Goal: Task Accomplishment & Management: Manage account settings

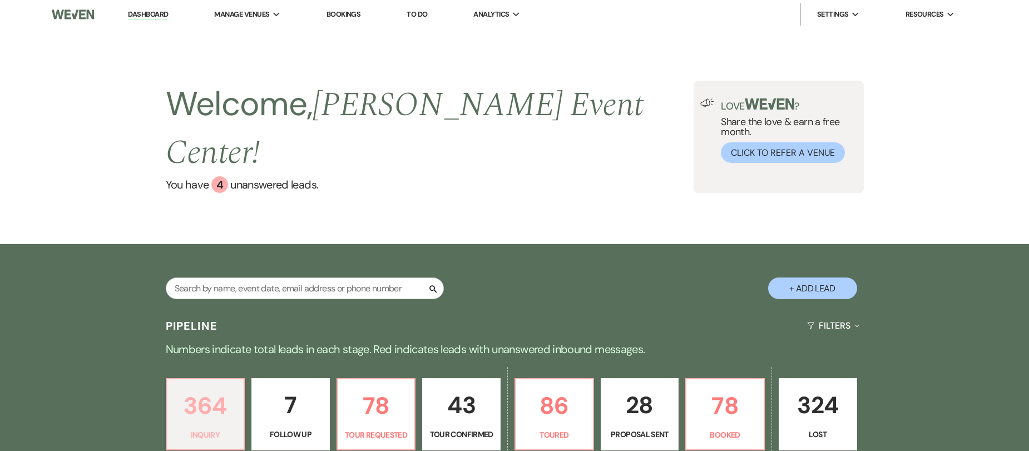
click at [209, 393] on p "364" at bounding box center [206, 405] width 64 height 37
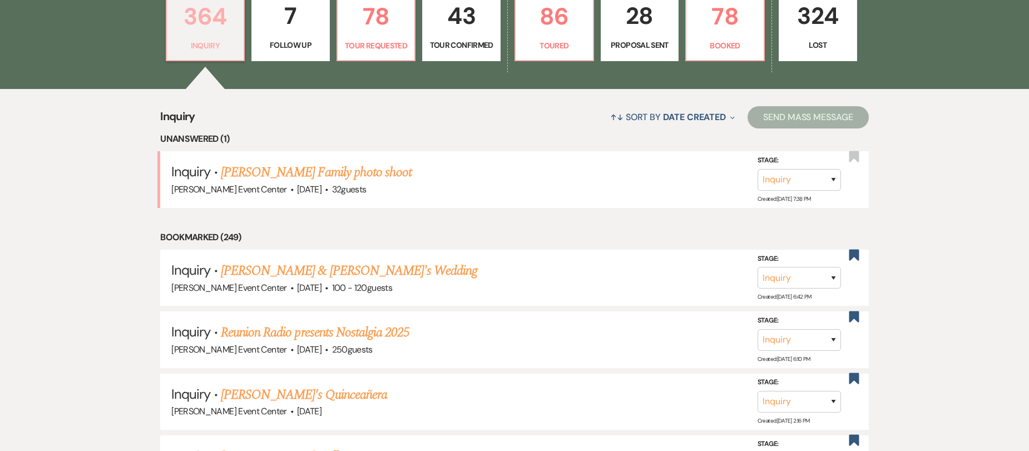
scroll to position [222, 0]
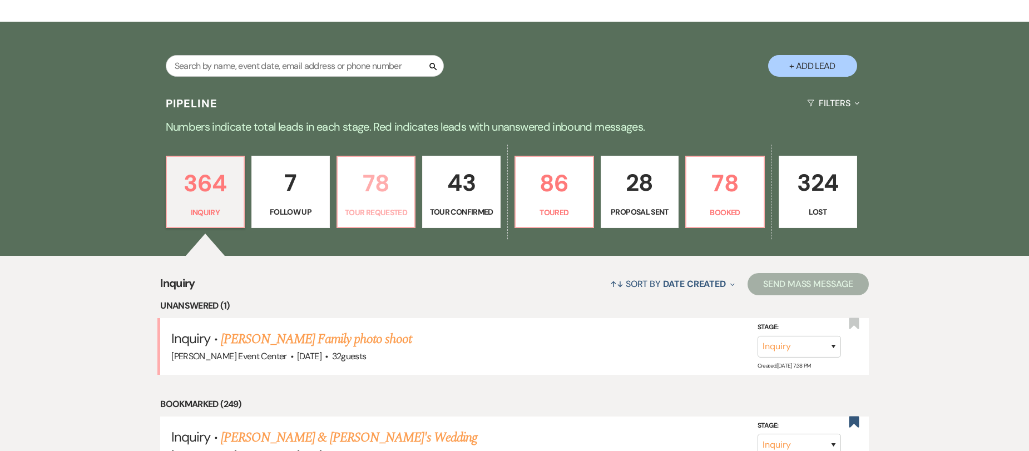
click at [389, 169] on p "78" at bounding box center [376, 183] width 64 height 37
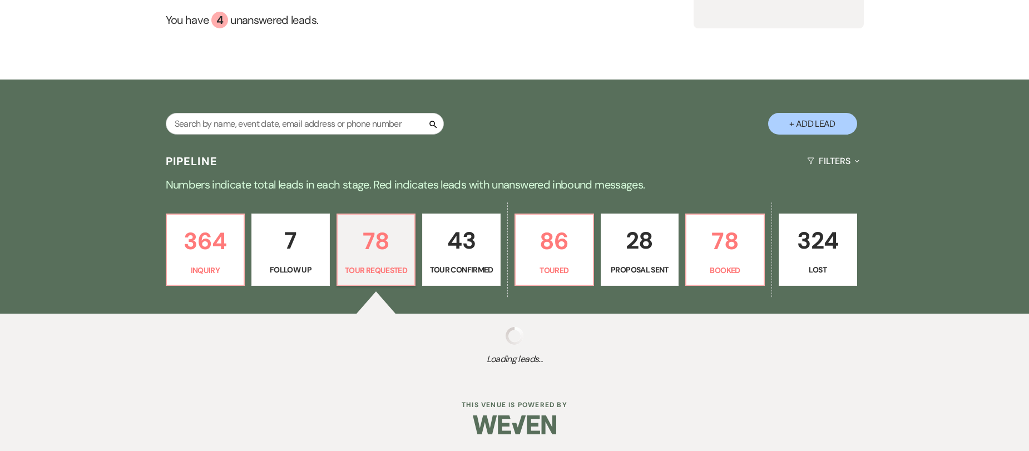
select select "2"
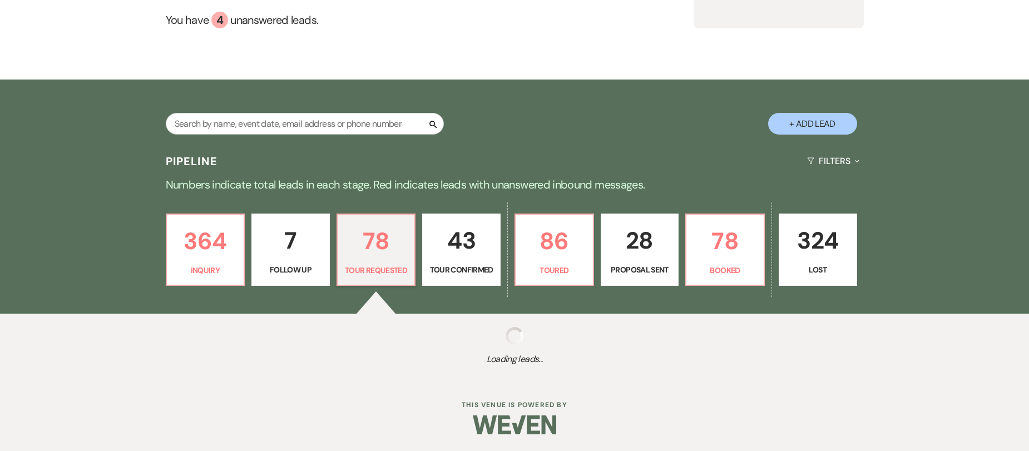
select select "2"
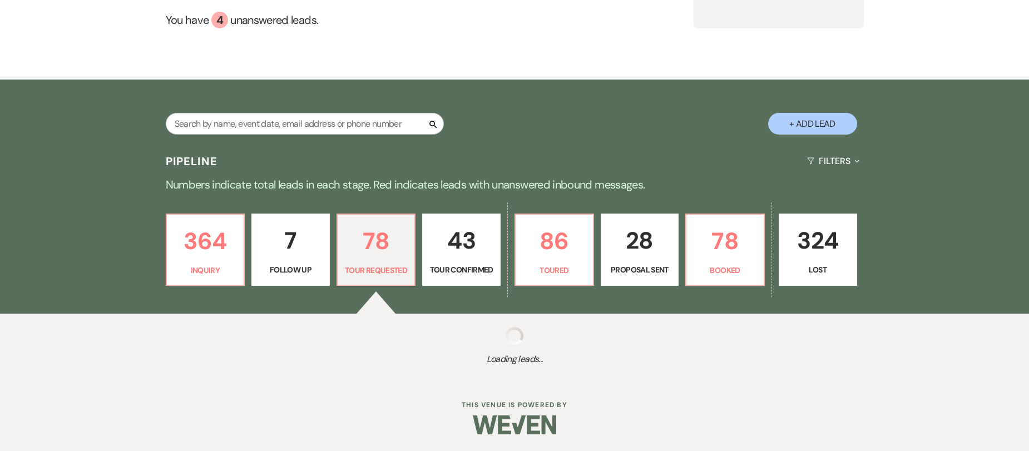
select select "2"
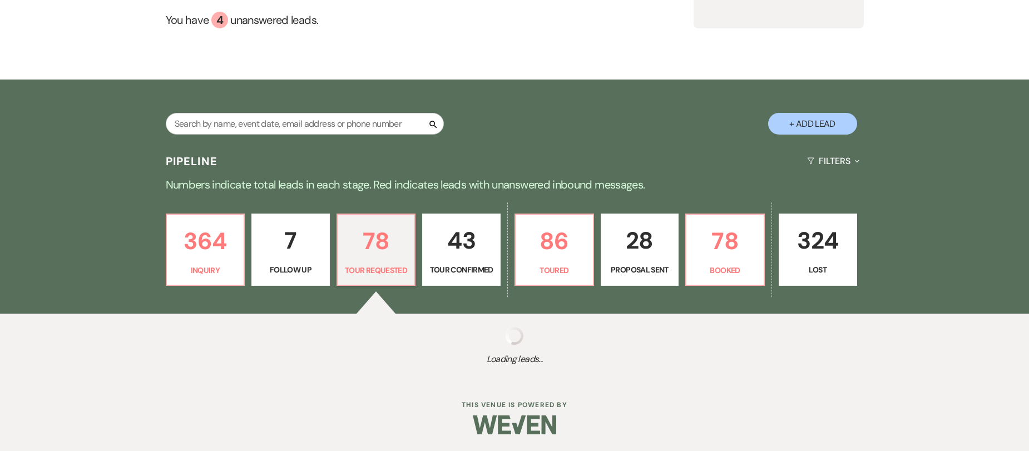
select select "2"
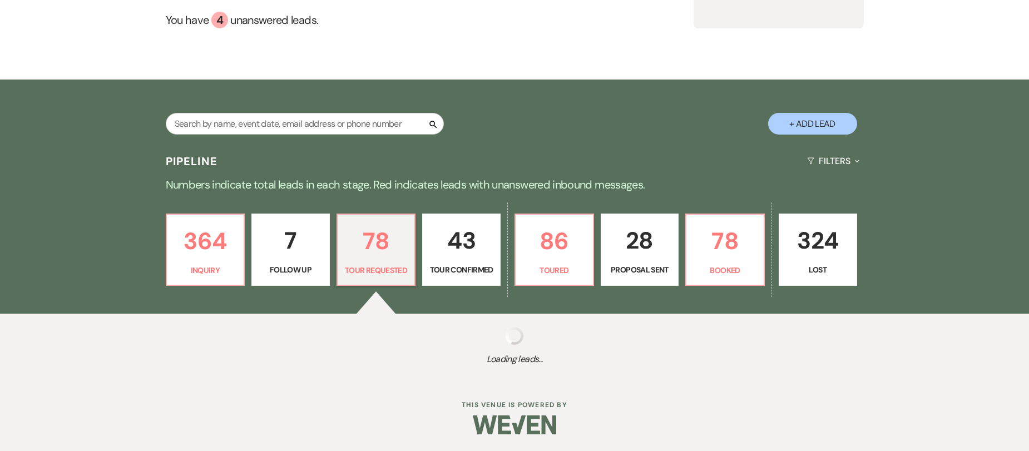
select select "2"
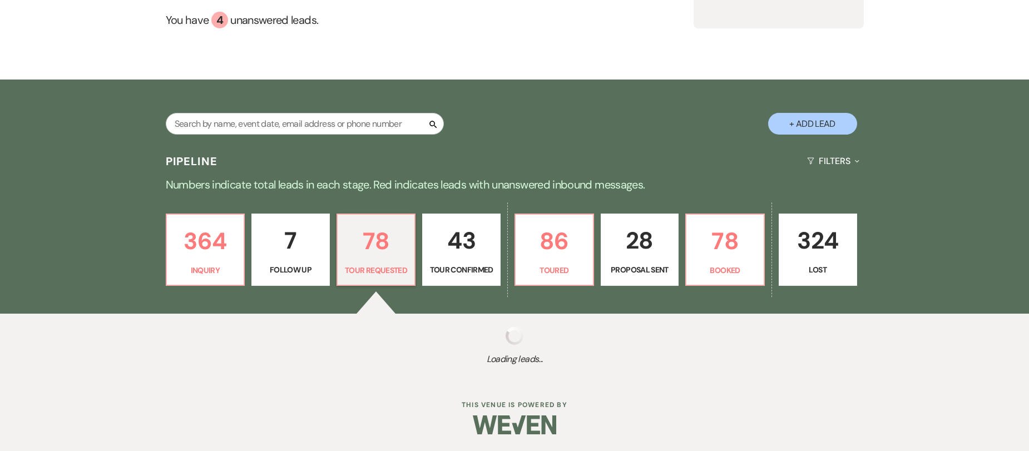
select select "2"
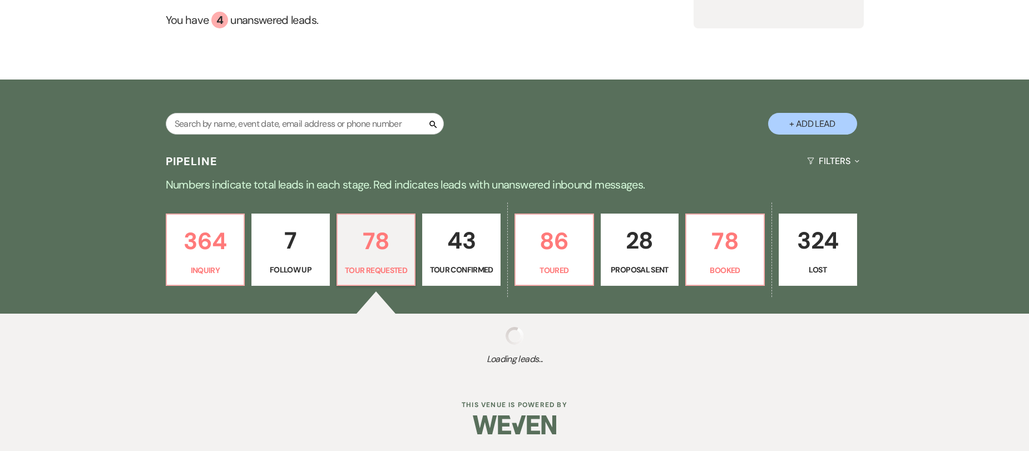
select select "2"
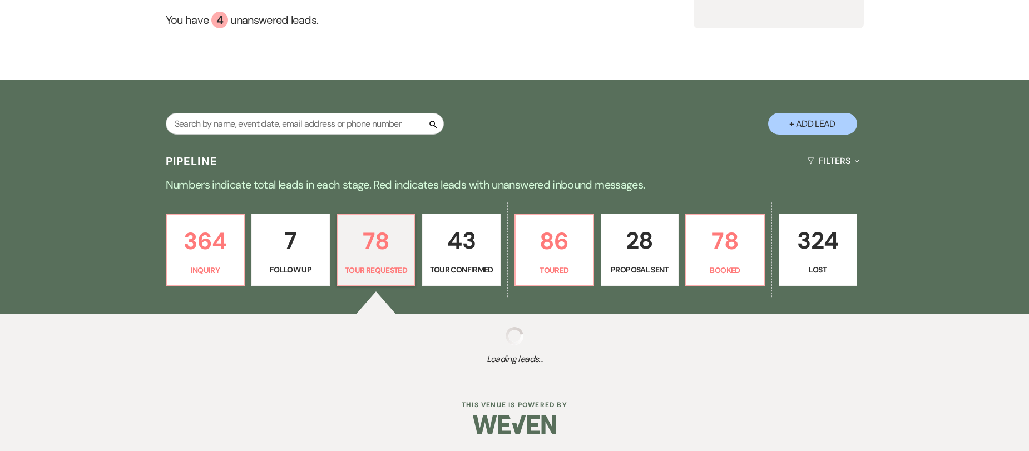
select select "2"
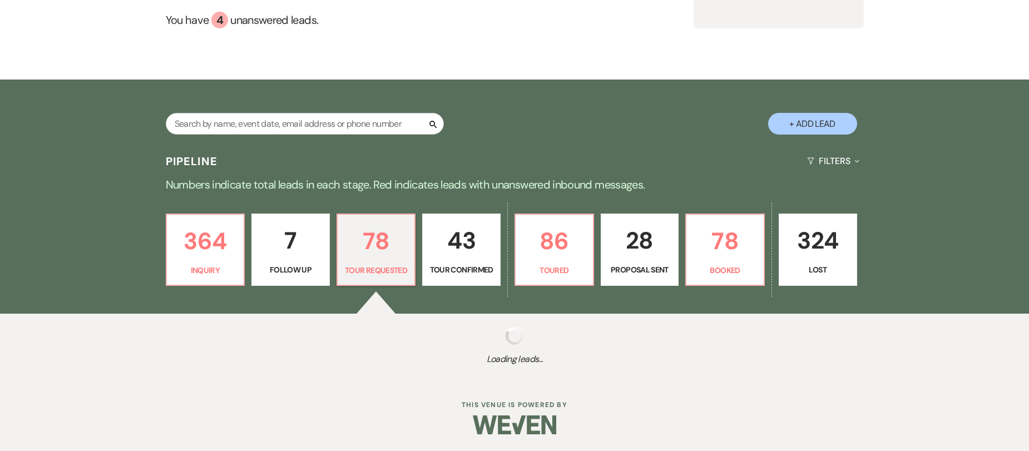
select select "2"
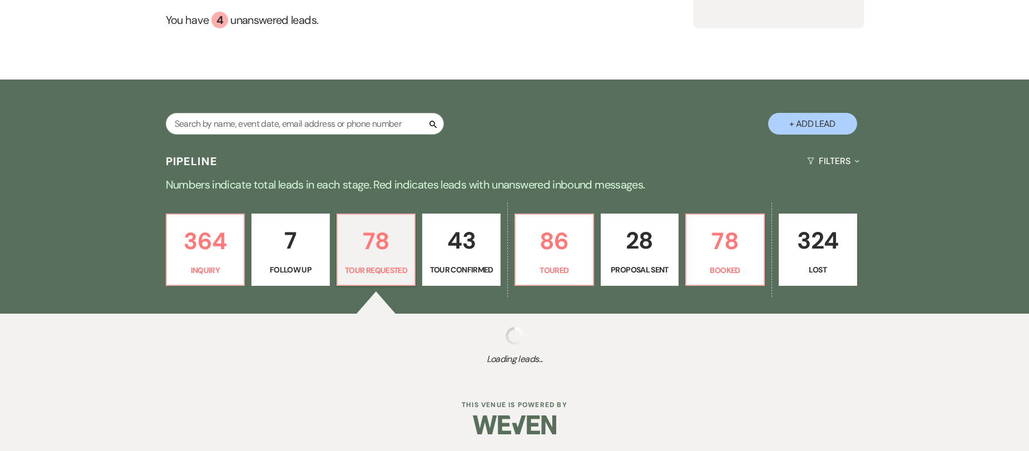
select select "2"
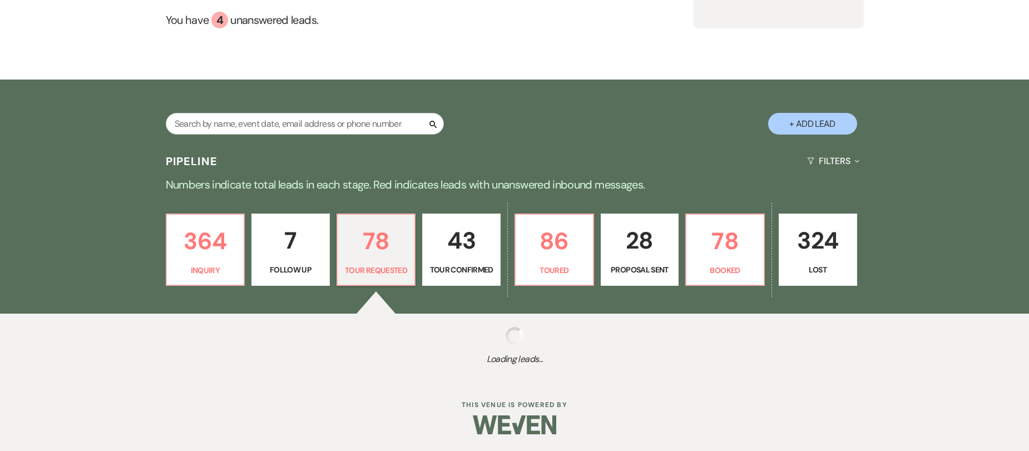
select select "2"
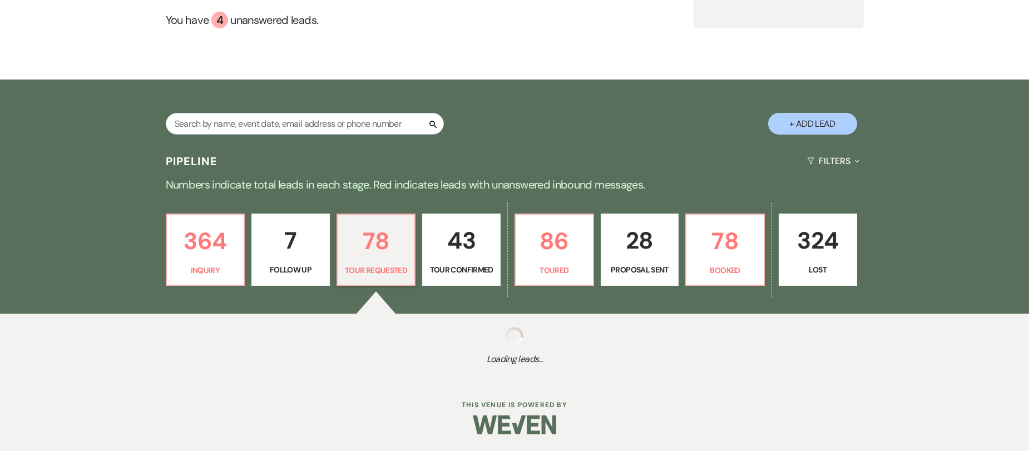
select select "2"
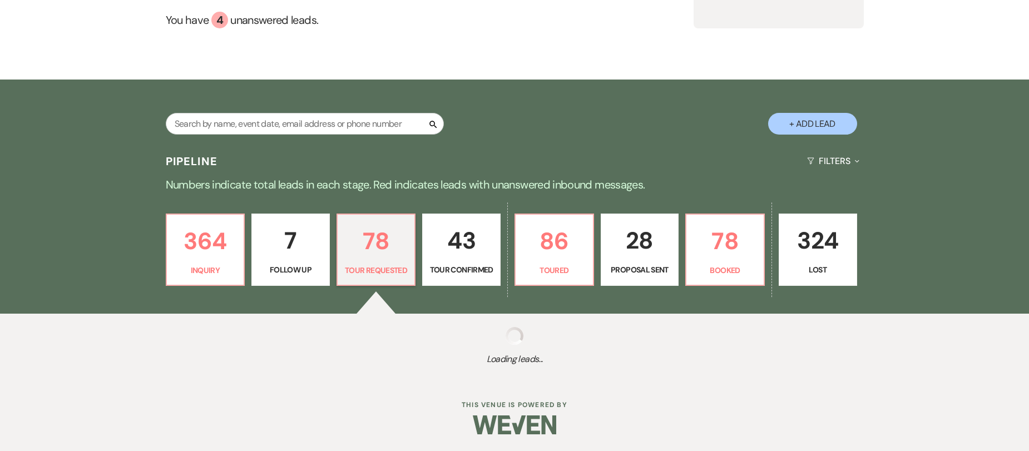
select select "2"
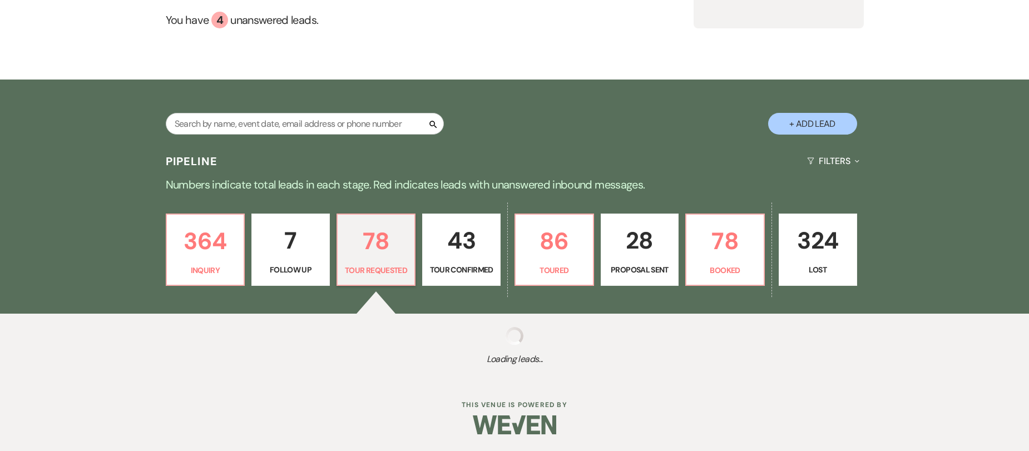
select select "2"
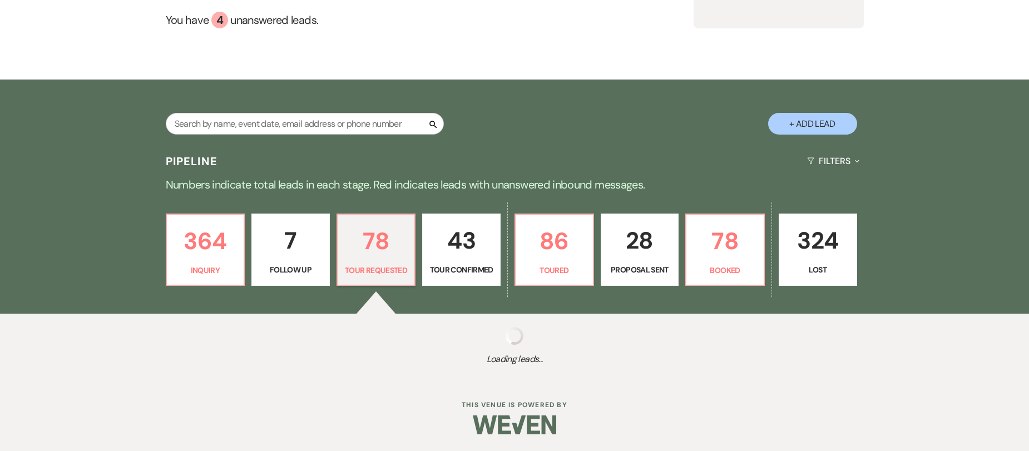
select select "2"
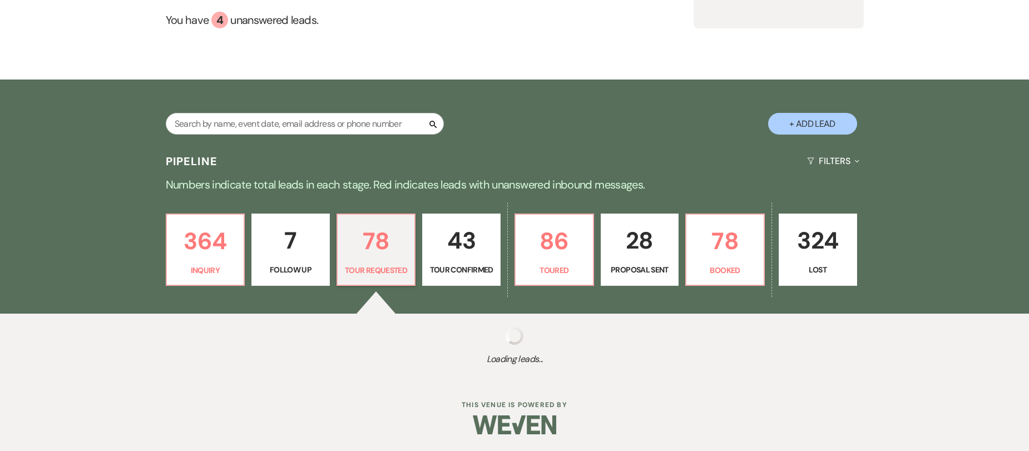
select select "2"
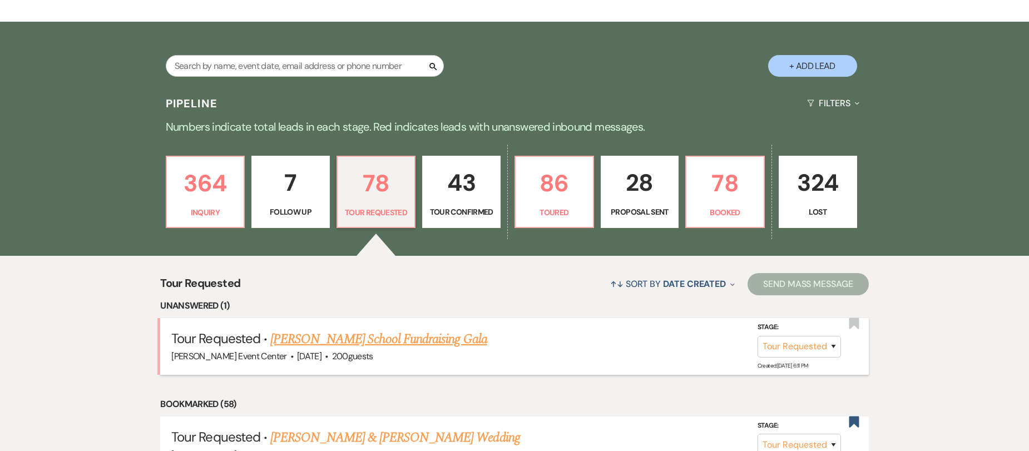
click at [397, 329] on link "[PERSON_NAME] School Fundraising Gala" at bounding box center [378, 339] width 216 height 20
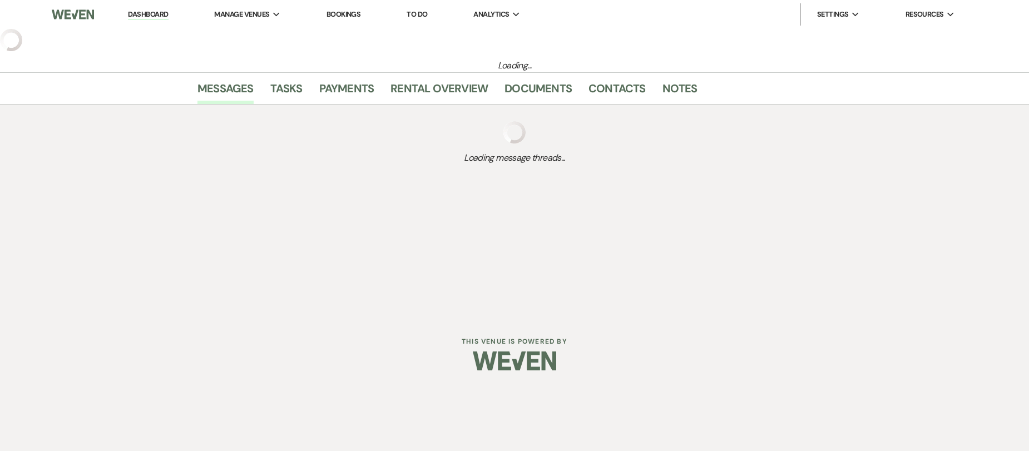
select select "2"
select select "5"
select select "13"
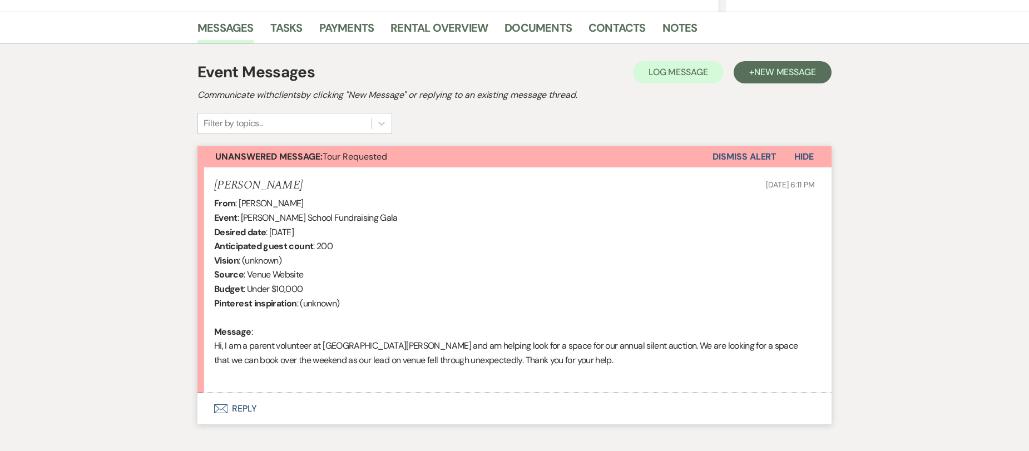
scroll to position [329, 0]
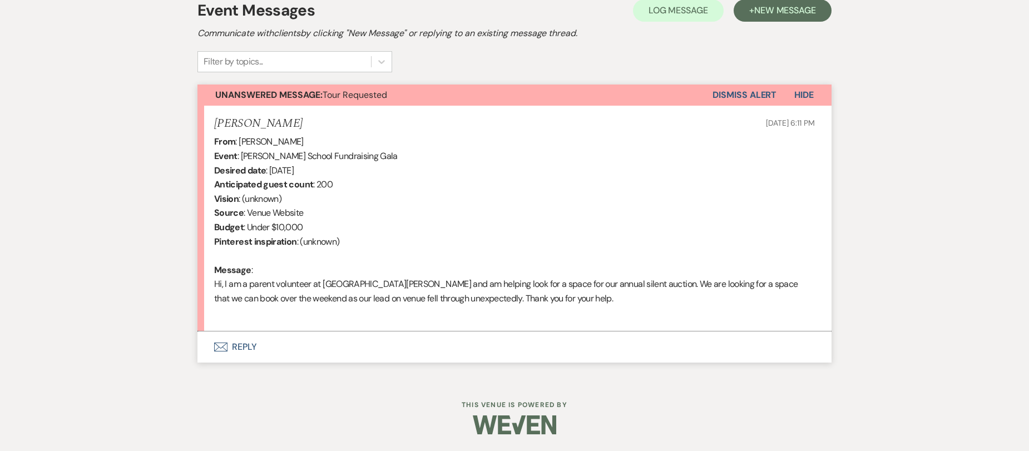
click at [236, 344] on button "Envelope Reply" at bounding box center [514, 346] width 634 height 31
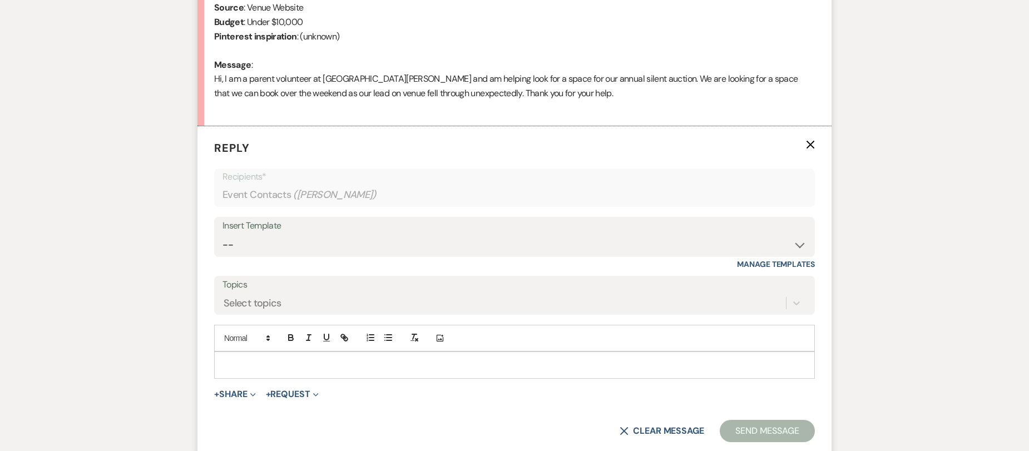
scroll to position [542, 0]
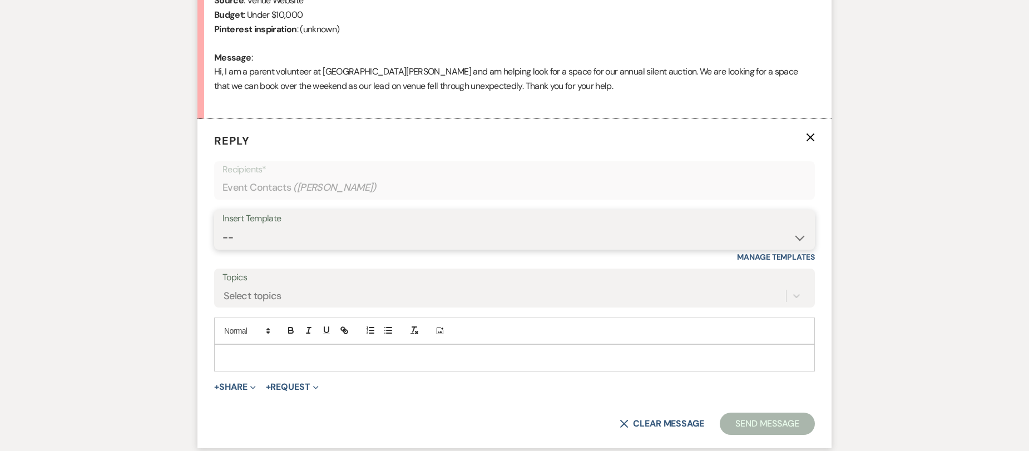
click at [290, 237] on select "-- Weven Planning Portal Introduction (Booked Events) Initial Inquiry Response …" at bounding box center [514, 238] width 584 height 22
select select "2976"
click at [222, 227] on select "-- Weven Planning Portal Introduction (Booked Events) Initial Inquiry Response …" at bounding box center [514, 238] width 584 height 22
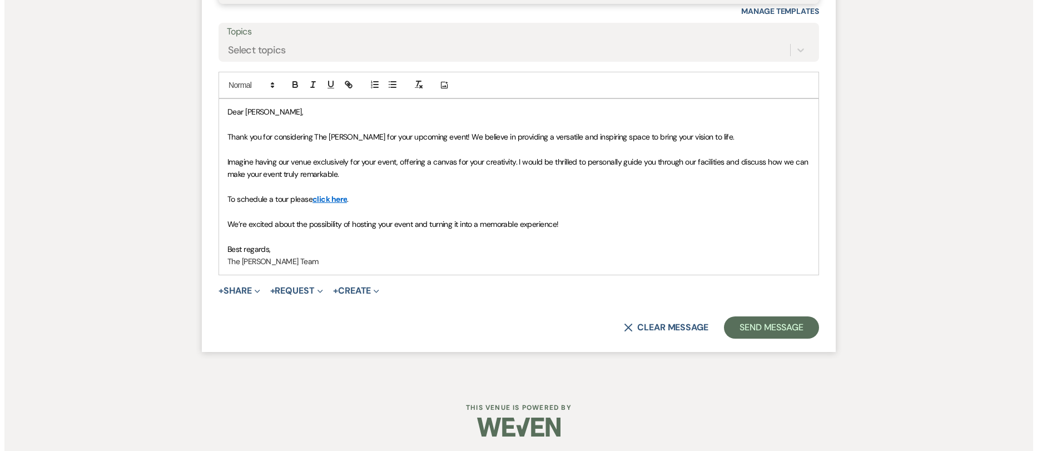
scroll to position [790, 0]
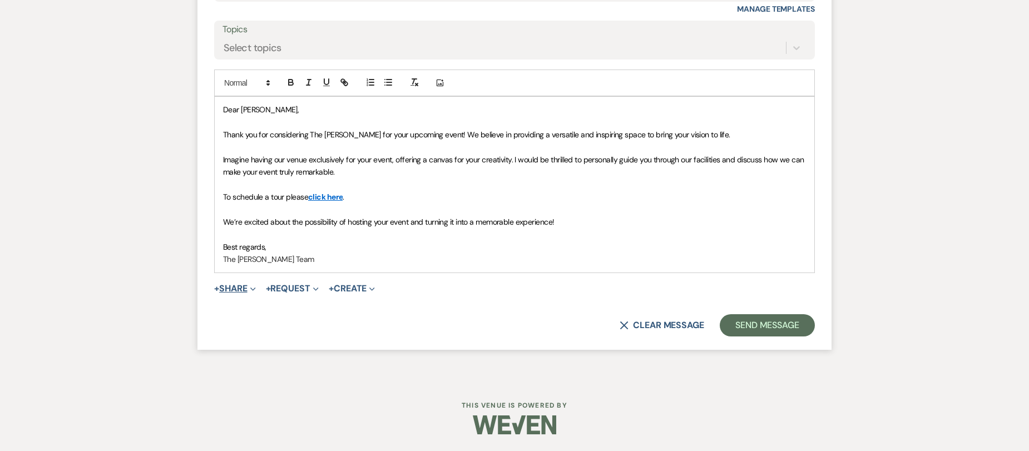
click at [224, 288] on button "+ Share Expand" at bounding box center [235, 288] width 42 height 9
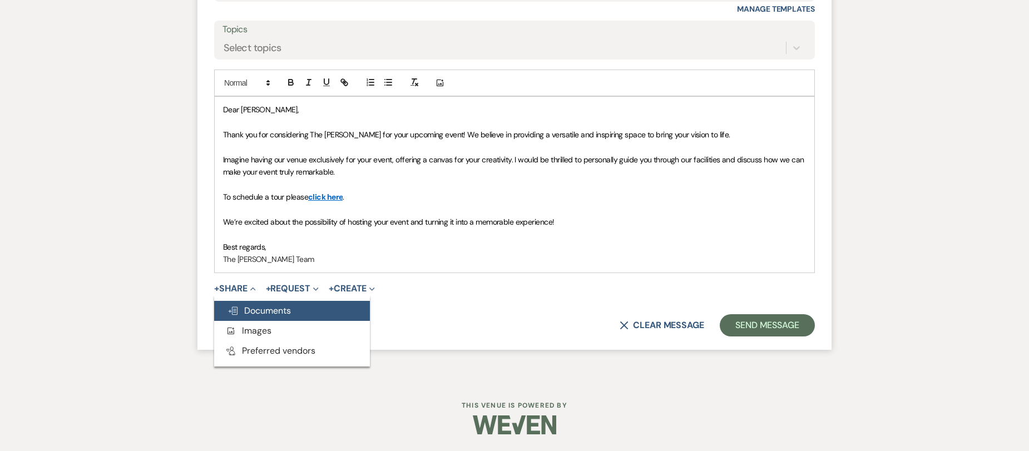
click at [260, 306] on span "Doc Upload Documents" at bounding box center [258, 311] width 63 height 12
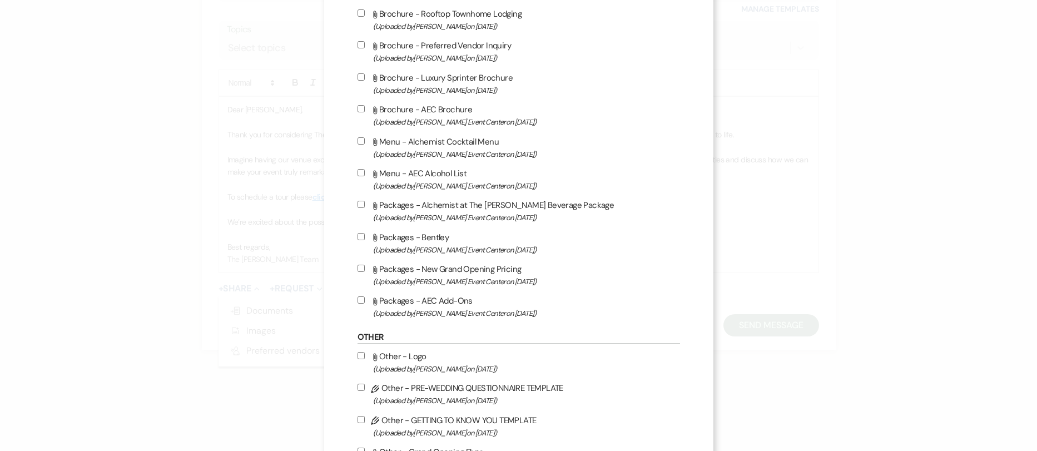
scroll to position [1780, 0]
click at [358, 268] on input "Attach File Packages - New Grand Opening Pricing (Uploaded by [PERSON_NAME] Eve…" at bounding box center [361, 269] width 7 height 7
checkbox input "true"
click at [358, 299] on input "Attach File Packages - AEC Add-Ons (Uploaded by [PERSON_NAME] Event Center on […" at bounding box center [361, 301] width 7 height 7
checkbox input "true"
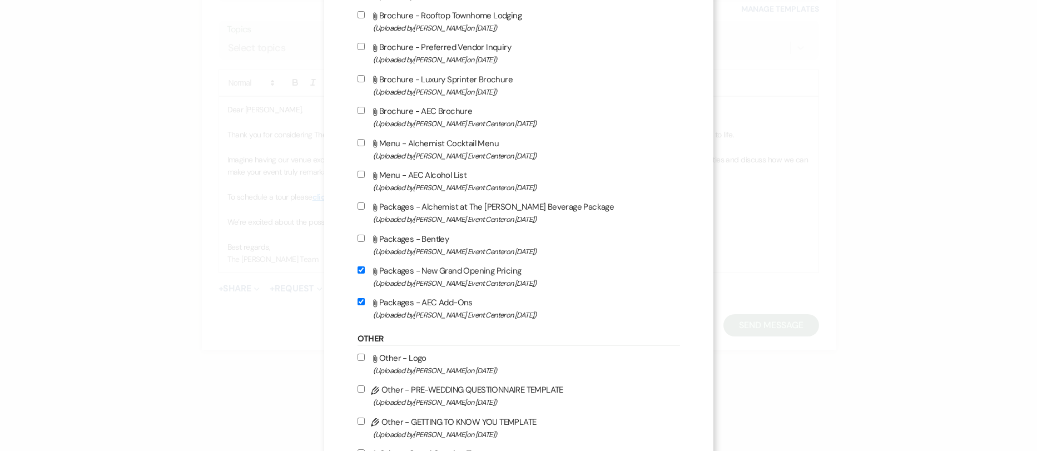
click at [164, 329] on div "X Attach Files Library Files Event Documents Upload File Certificates of Insura…" at bounding box center [518, 225] width 1037 height 451
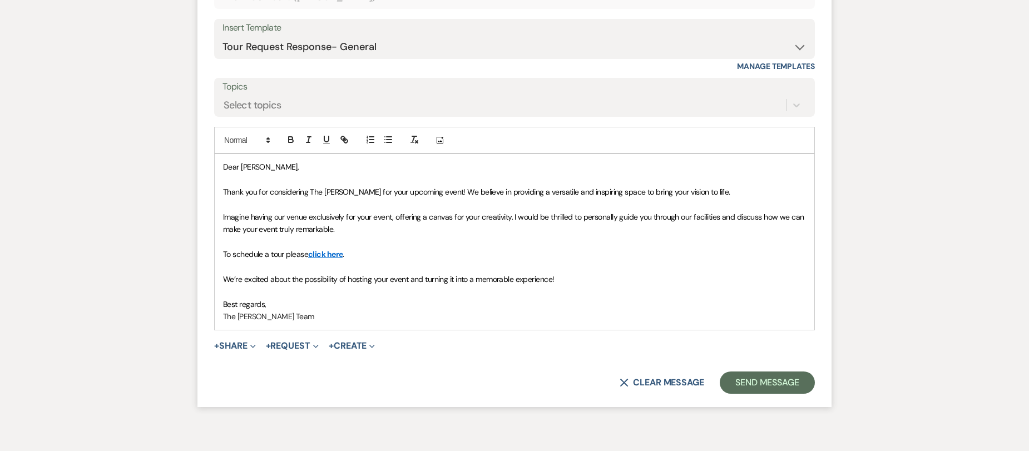
scroll to position [790, 0]
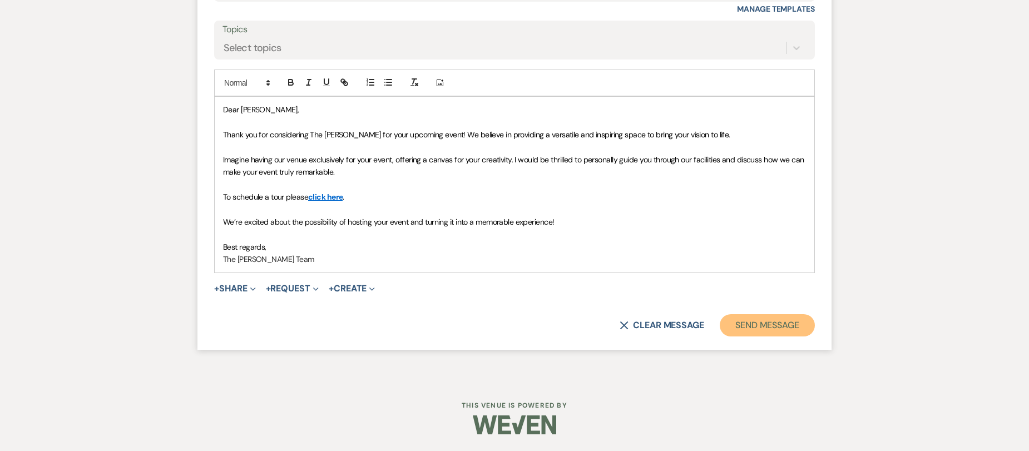
click at [773, 333] on button "Send Message" at bounding box center [767, 325] width 95 height 22
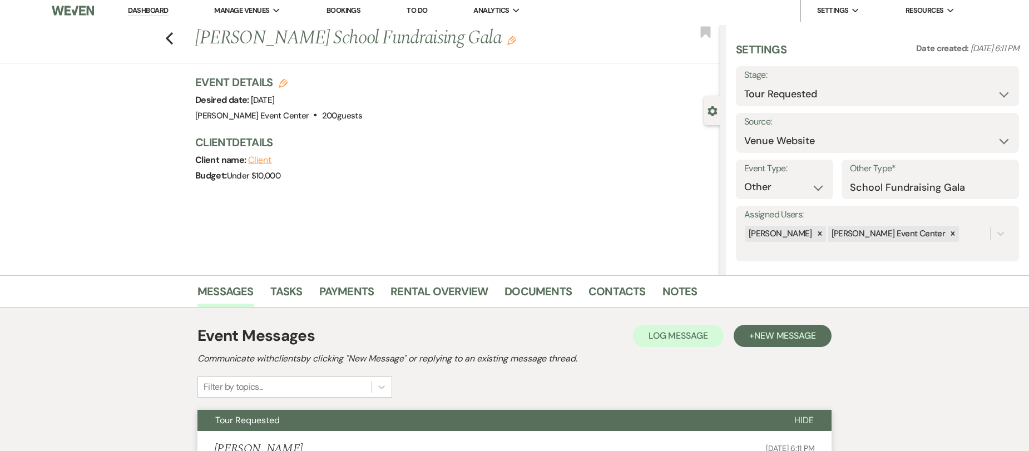
scroll to position [0, 0]
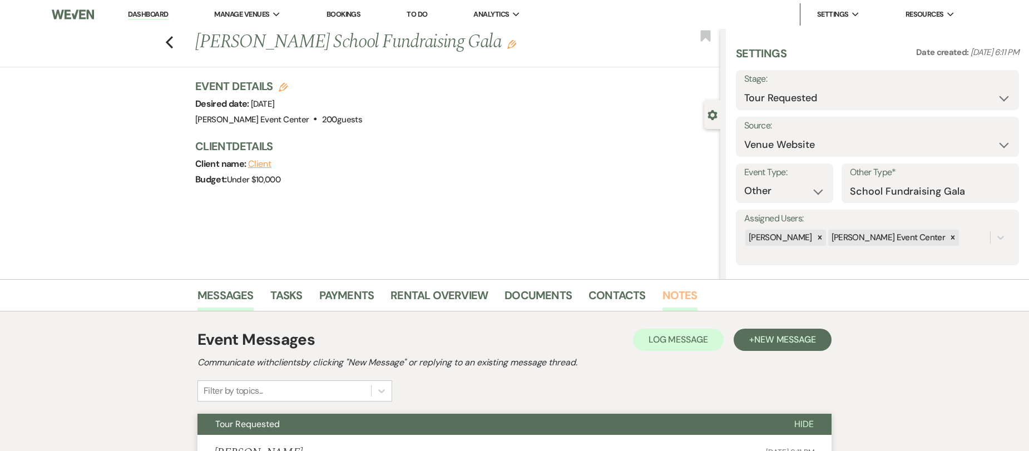
click at [681, 291] on link "Notes" at bounding box center [679, 298] width 35 height 24
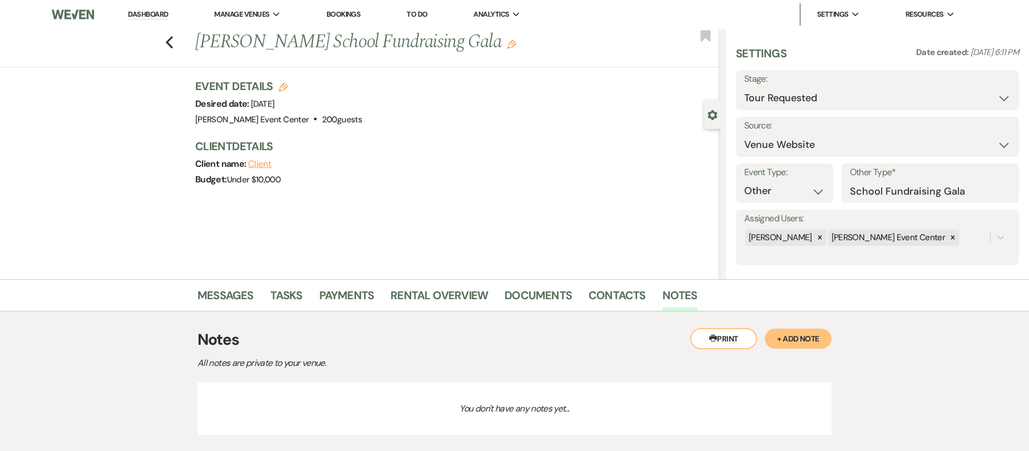
click at [806, 337] on button "+ Add Note" at bounding box center [798, 339] width 67 height 20
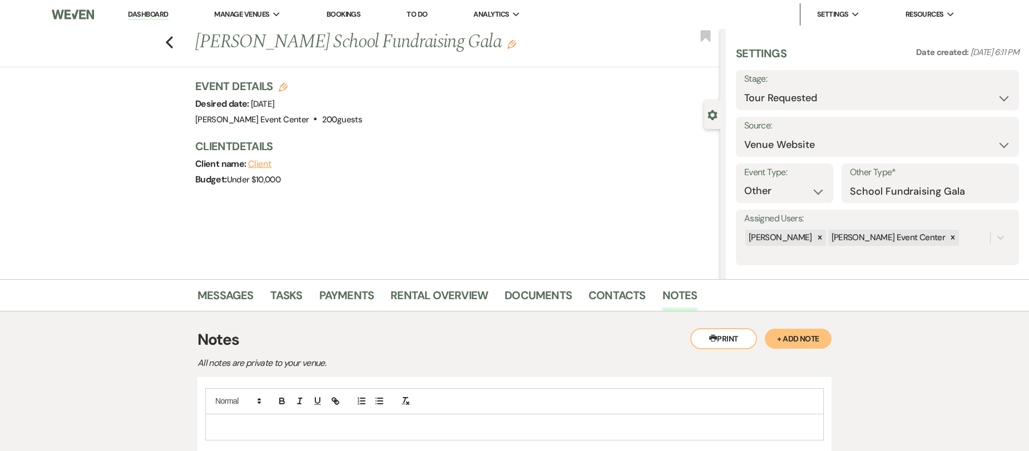
click at [555, 429] on p at bounding box center [514, 427] width 601 height 12
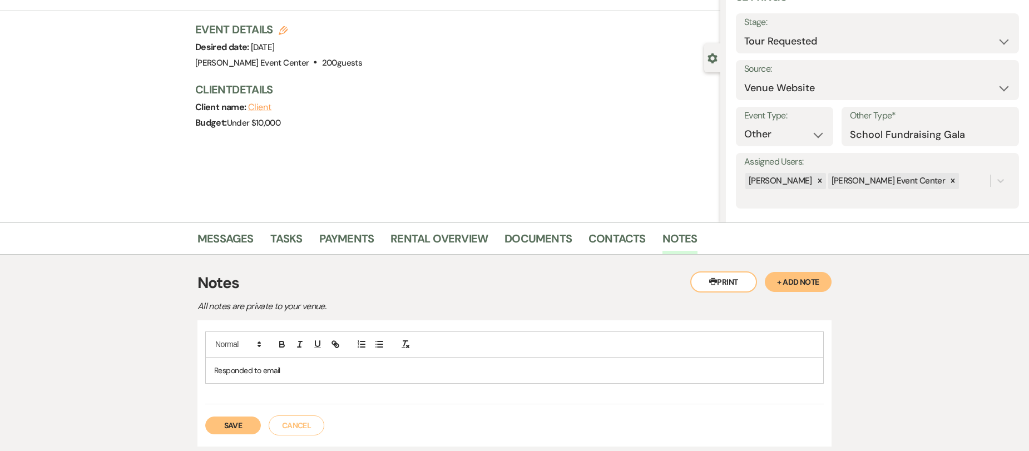
scroll to position [141, 0]
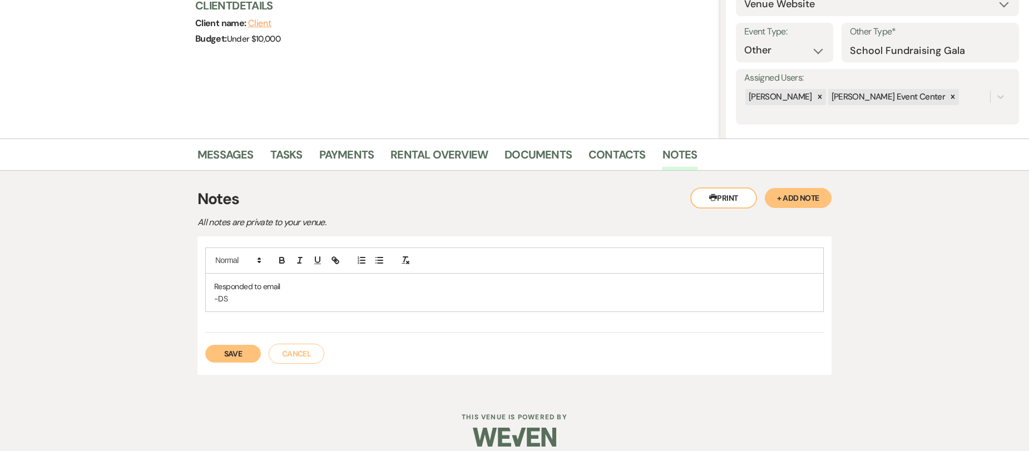
click at [239, 354] on button "Save" at bounding box center [233, 354] width 56 height 18
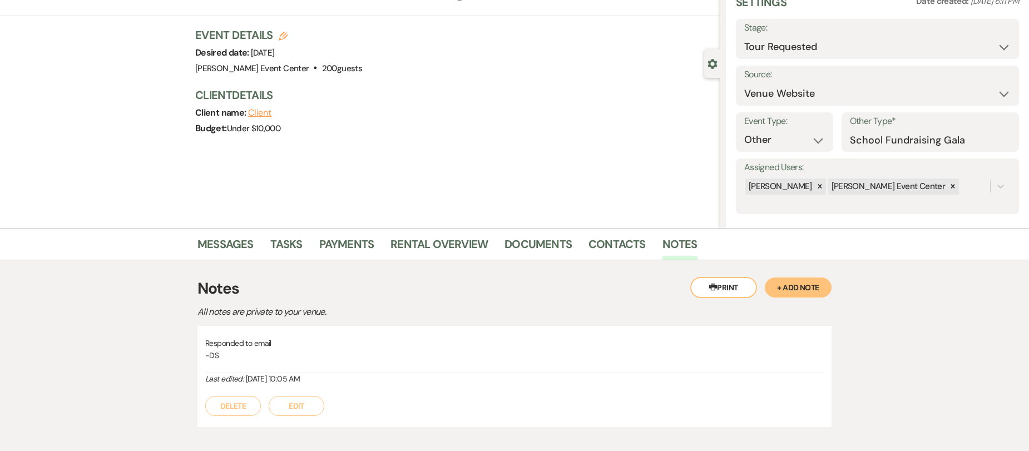
scroll to position [0, 0]
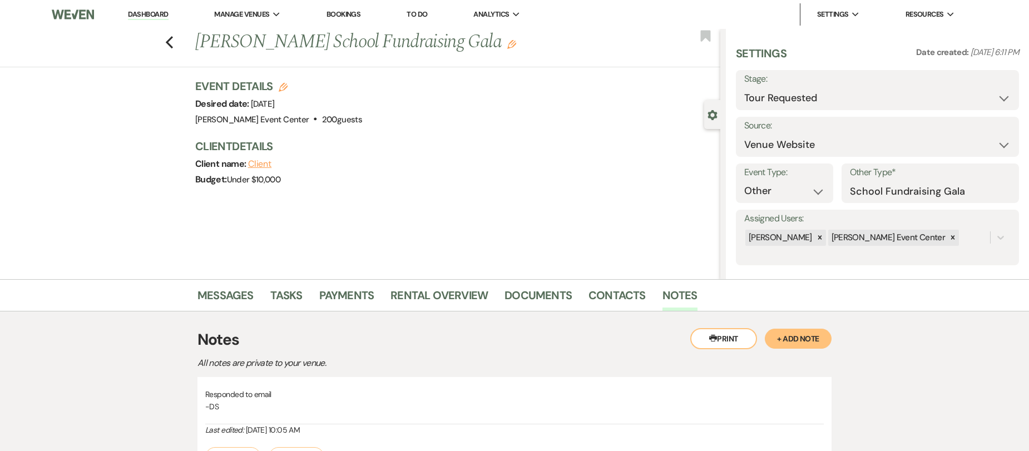
drag, startPoint x: 169, startPoint y: 43, endPoint x: 184, endPoint y: 25, distance: 22.9
click at [180, 32] on div "Previous [PERSON_NAME] School Fundraising Gala Edit Bookmark" at bounding box center [357, 48] width 726 height 38
click at [174, 43] on icon "Previous" at bounding box center [169, 42] width 8 height 13
select select "2"
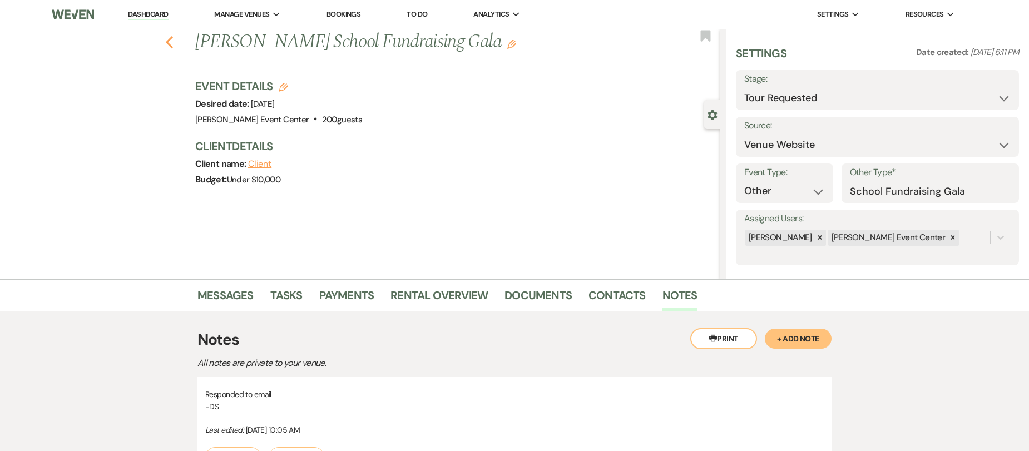
select select "2"
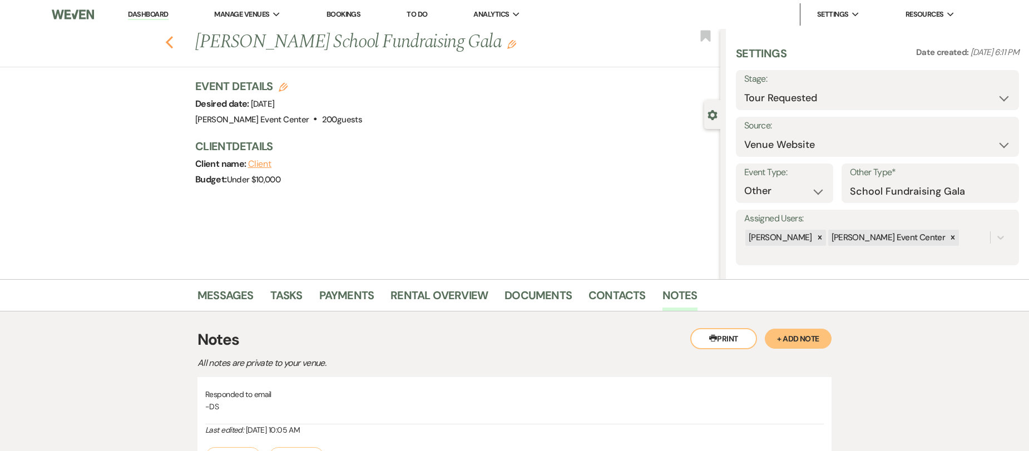
select select "2"
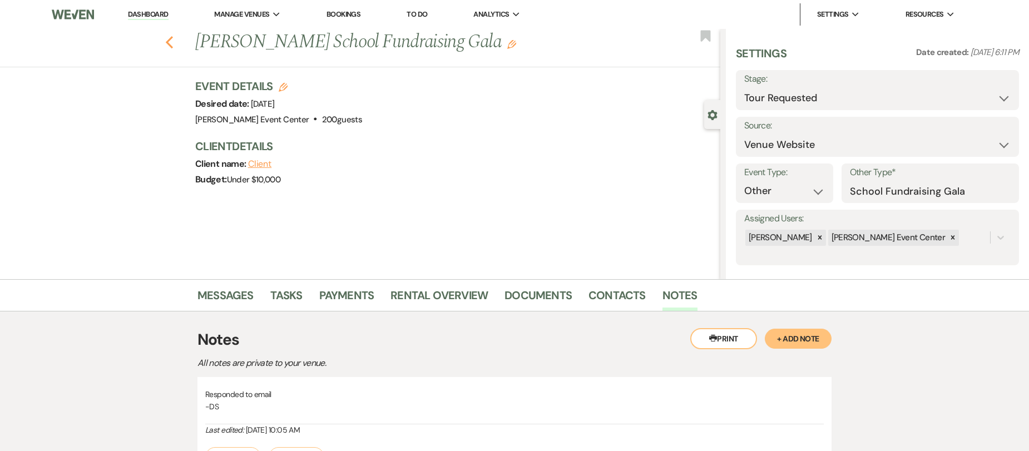
select select "2"
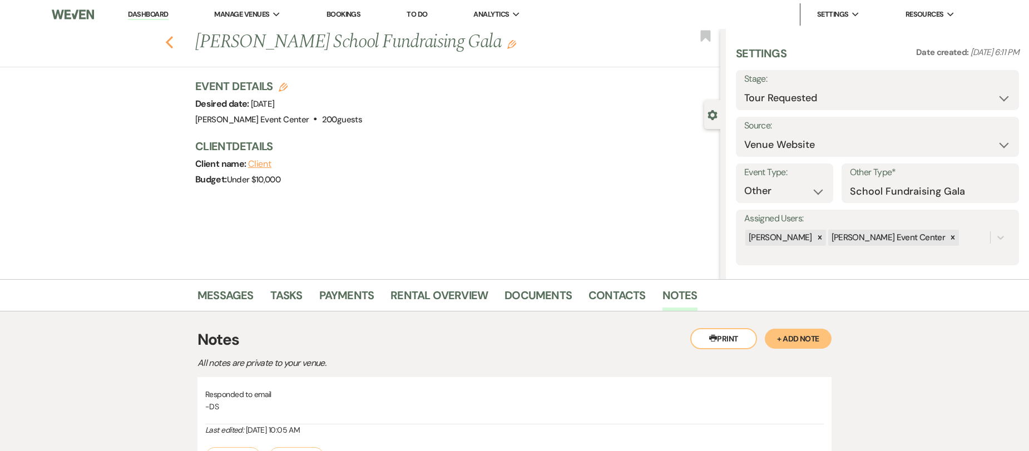
select select "2"
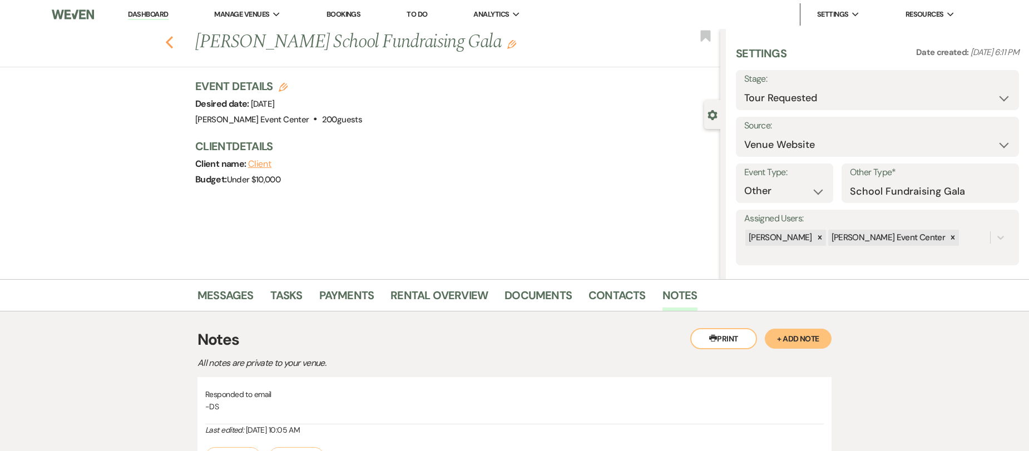
select select "2"
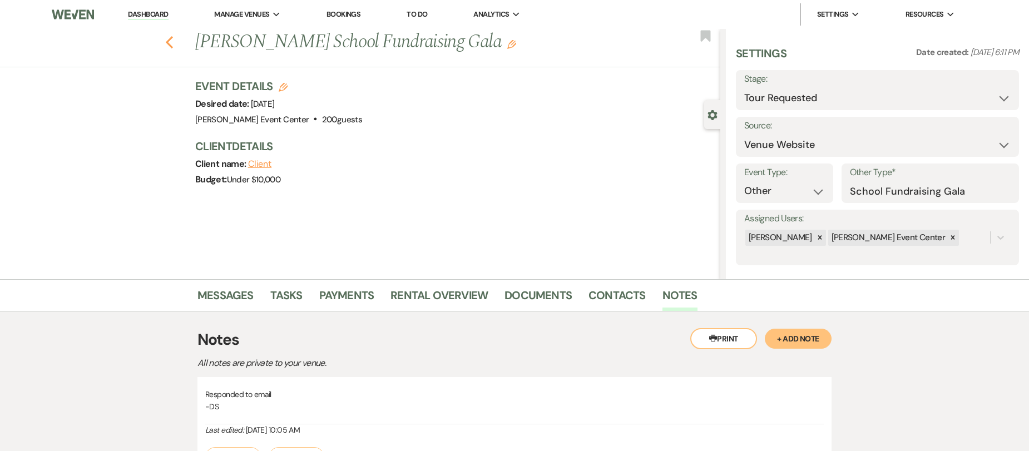
select select "2"
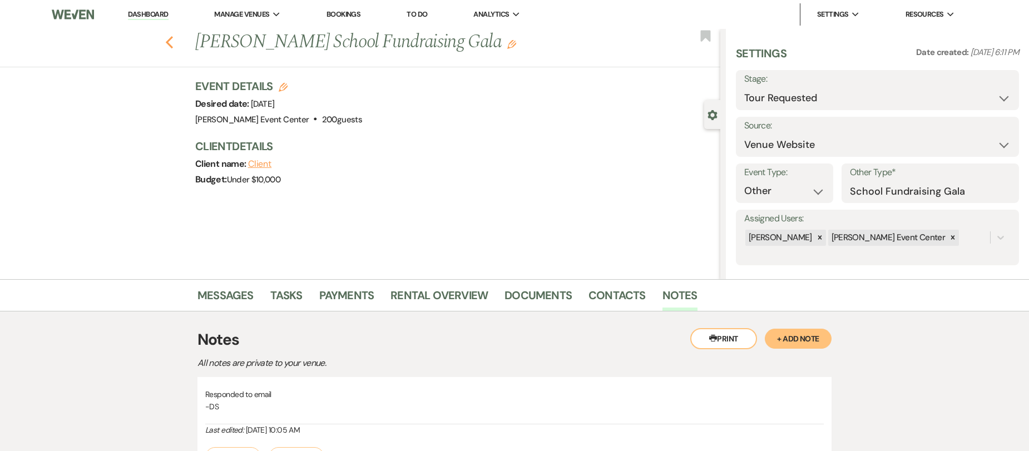
select select "2"
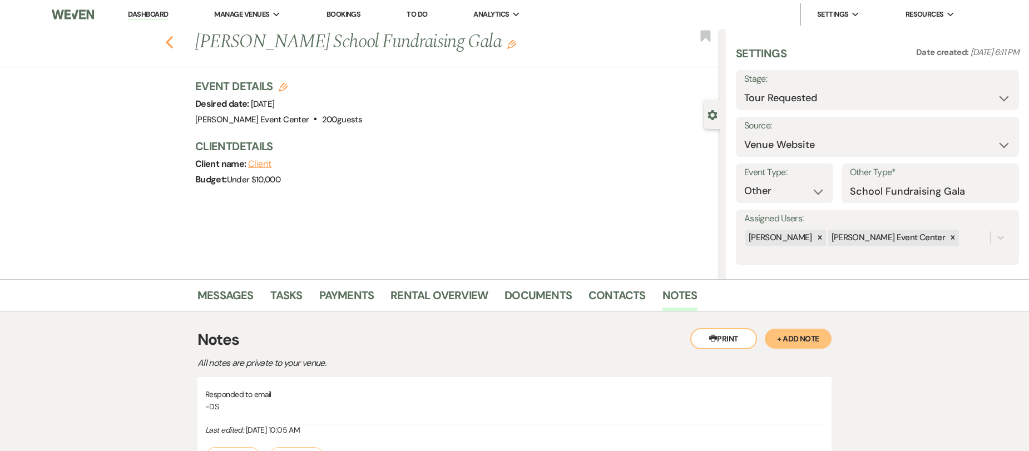
select select "2"
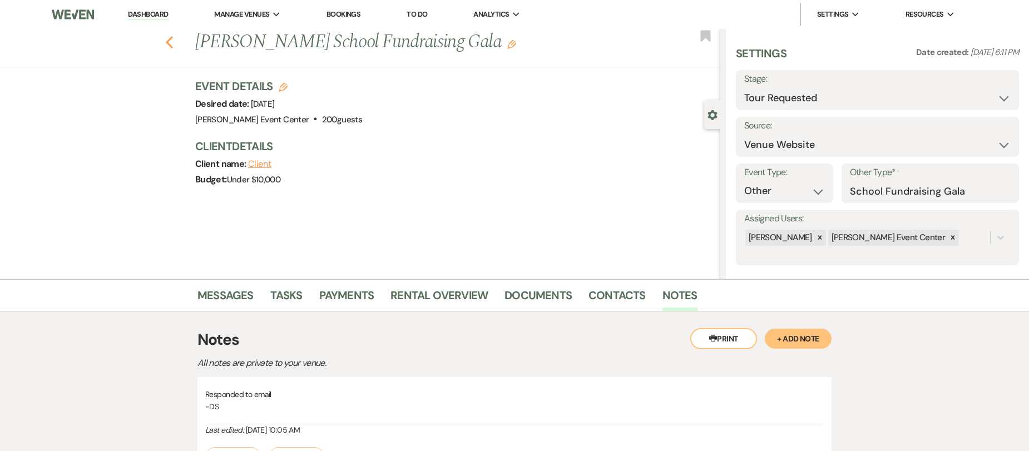
select select "2"
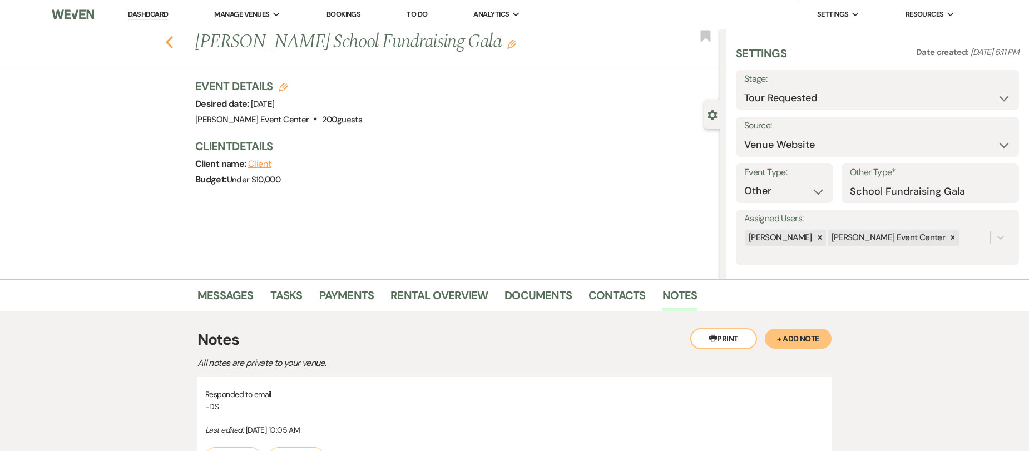
select select "2"
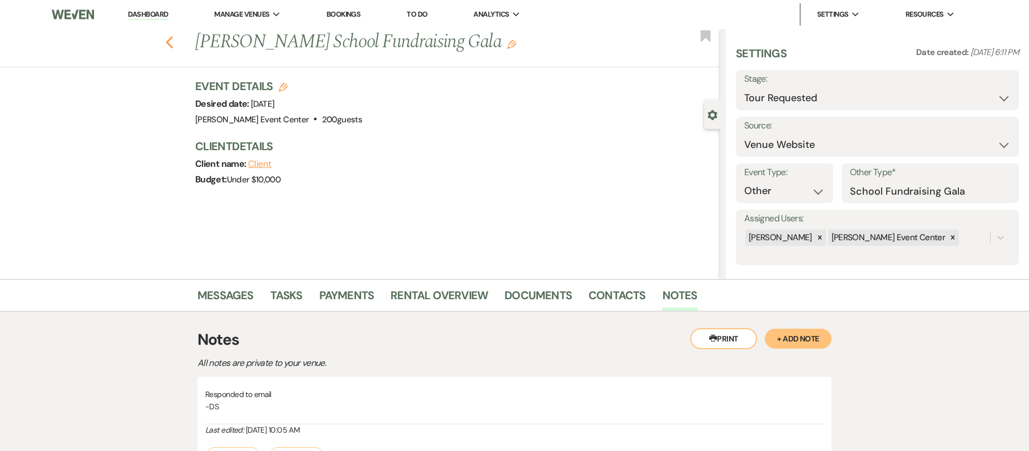
select select "2"
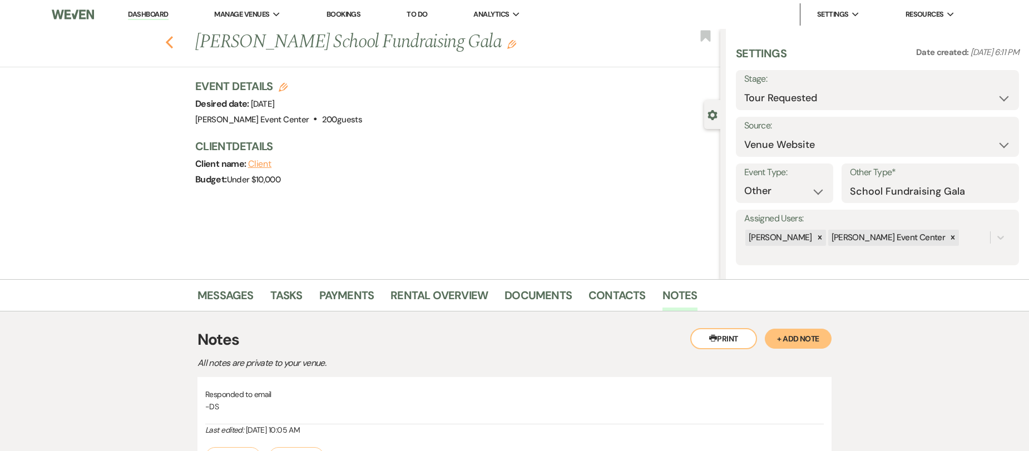
select select "2"
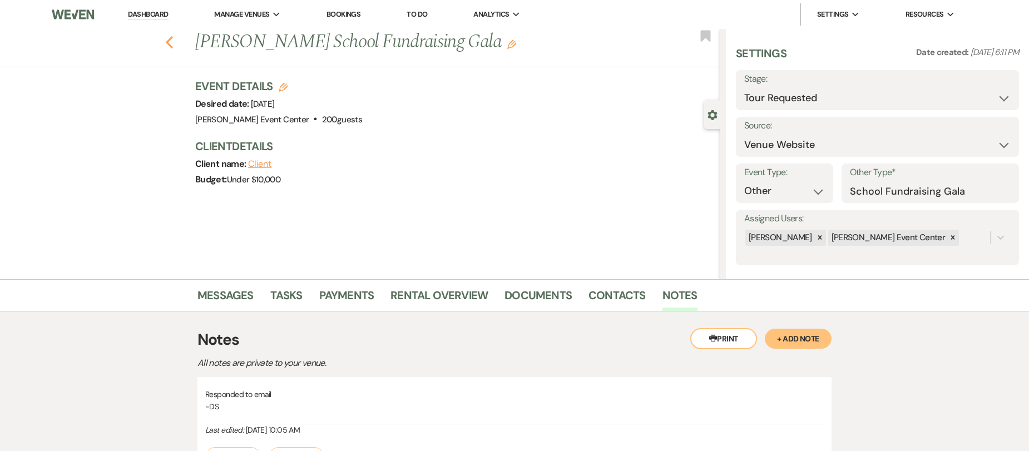
select select "2"
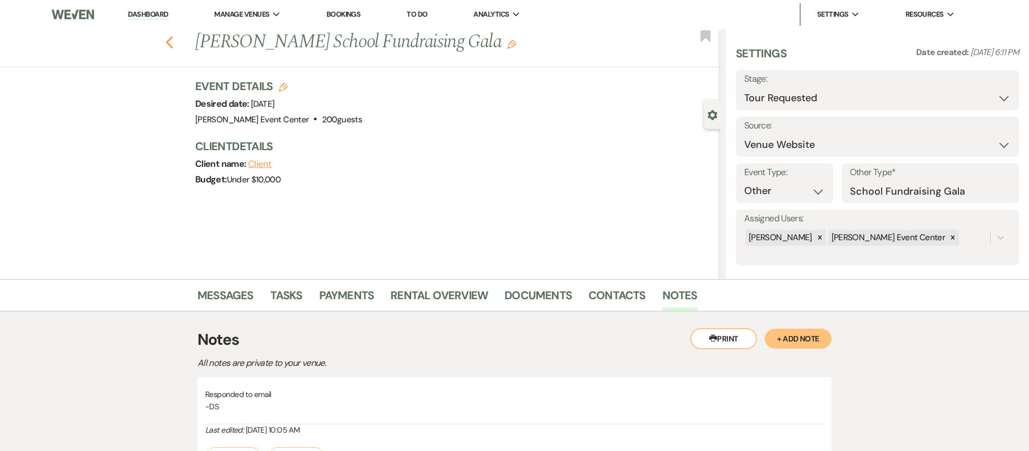
select select "2"
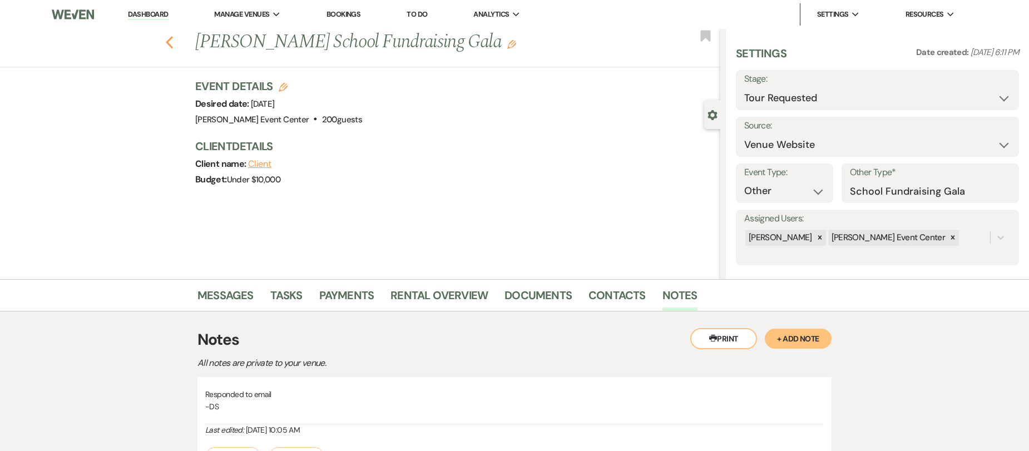
select select "2"
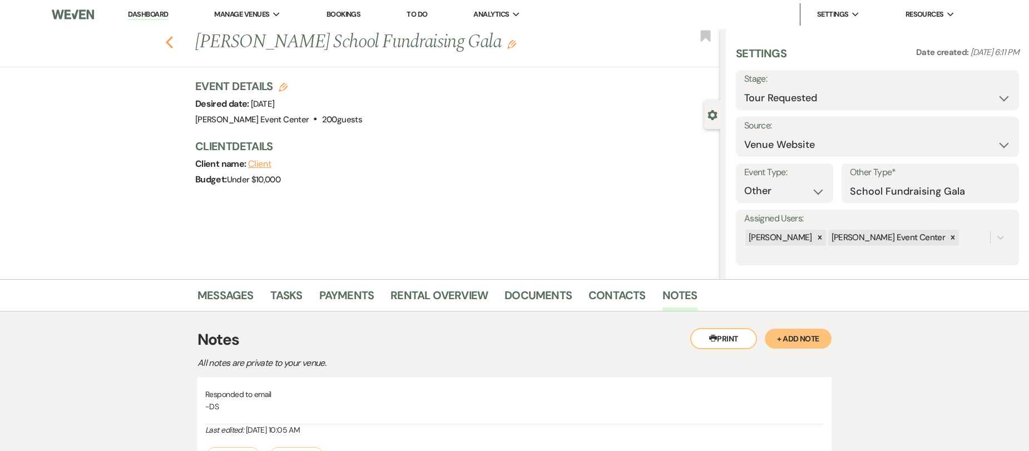
select select "2"
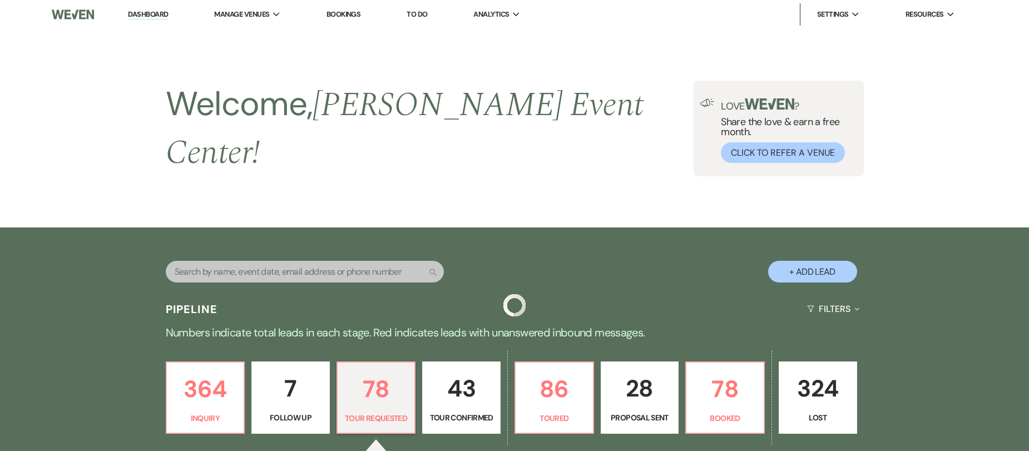
scroll to position [222, 0]
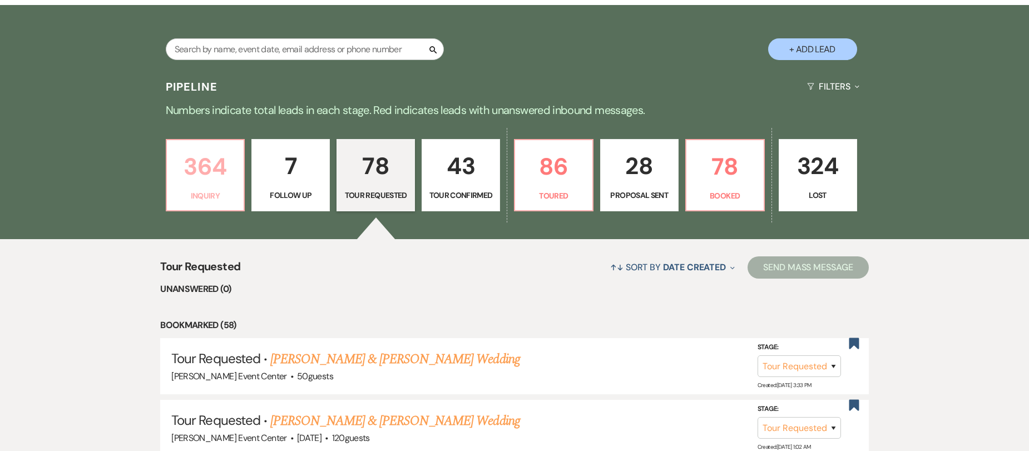
click at [221, 166] on p "364" at bounding box center [206, 166] width 64 height 37
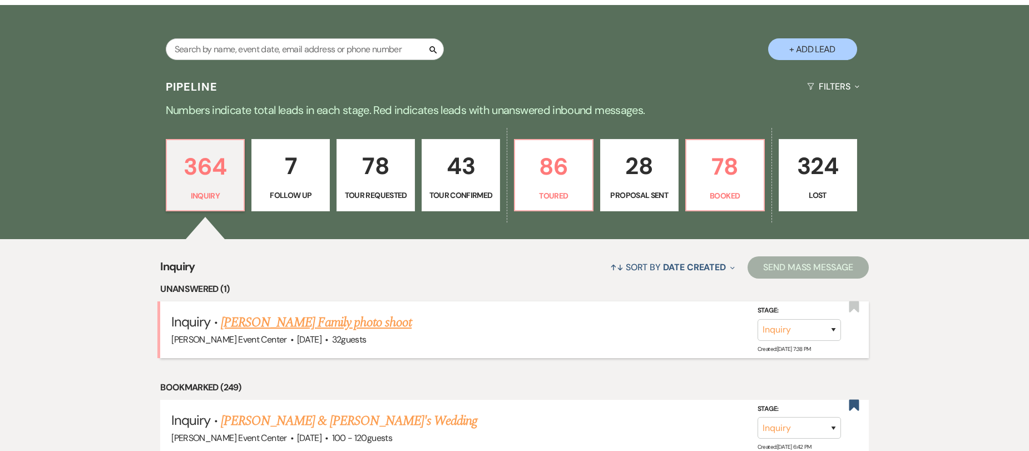
click at [331, 313] on link "[PERSON_NAME] Family photo shoot" at bounding box center [316, 323] width 191 height 20
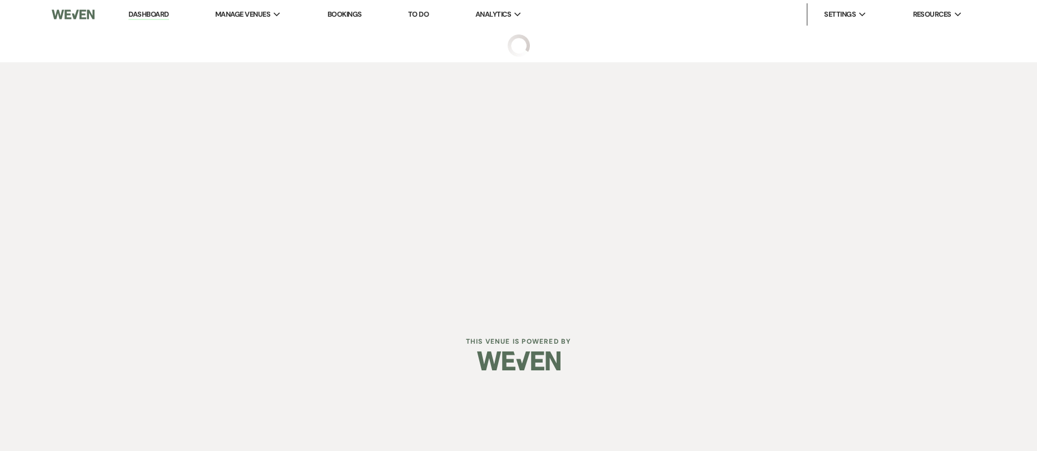
select select "5"
select select "13"
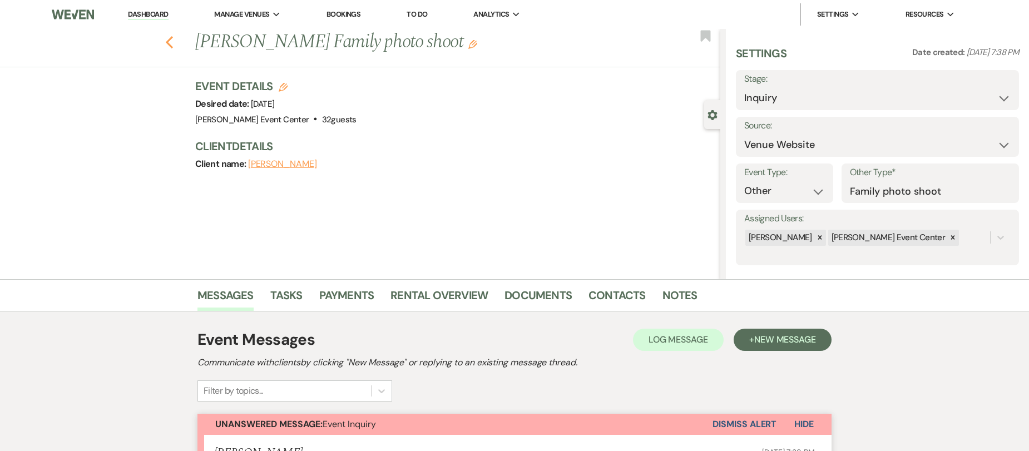
click at [174, 43] on icon "Previous" at bounding box center [169, 42] width 8 height 13
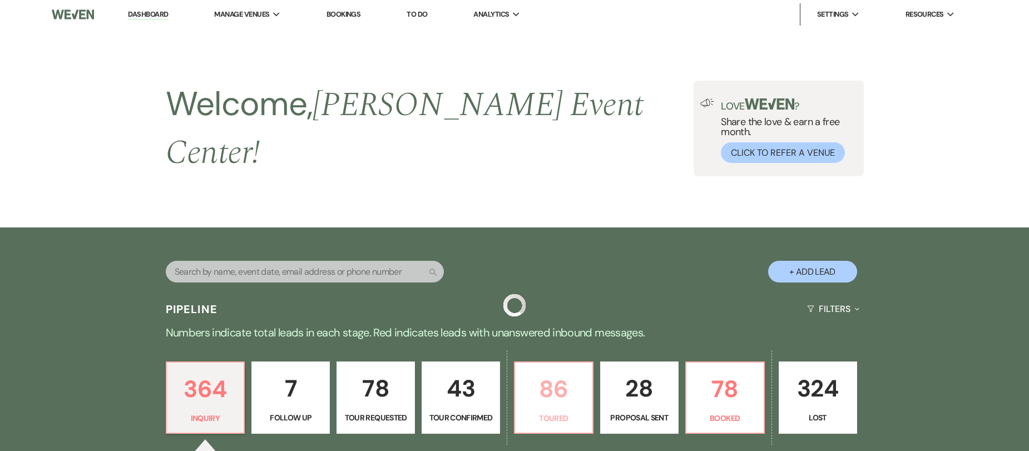
scroll to position [222, 0]
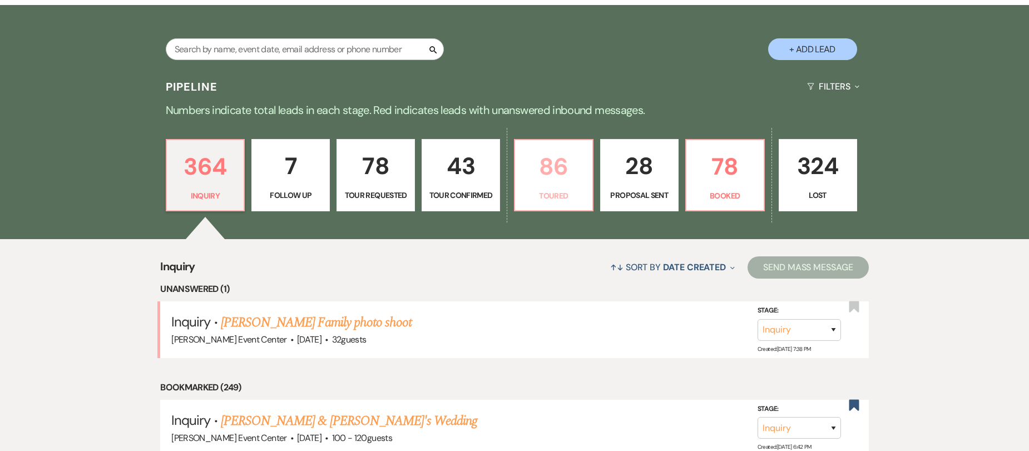
click at [551, 167] on p "86" at bounding box center [554, 166] width 64 height 37
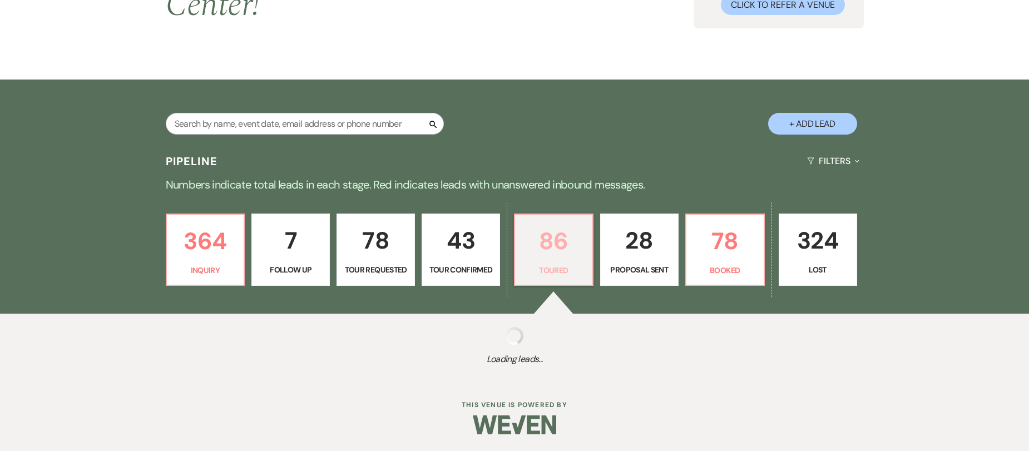
select select "5"
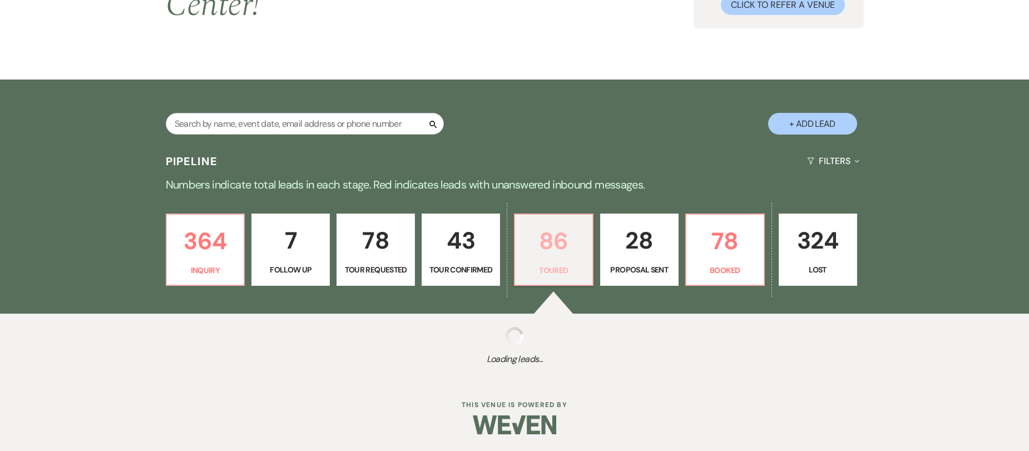
select select "5"
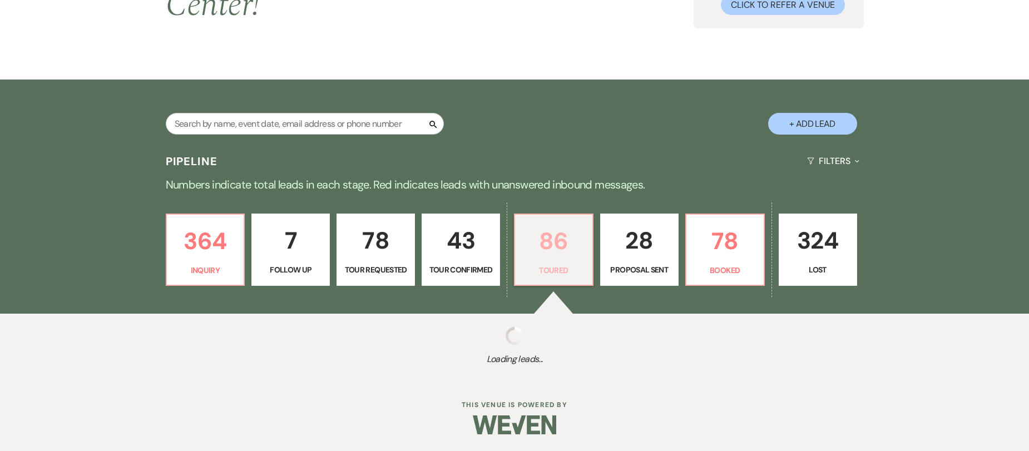
select select "5"
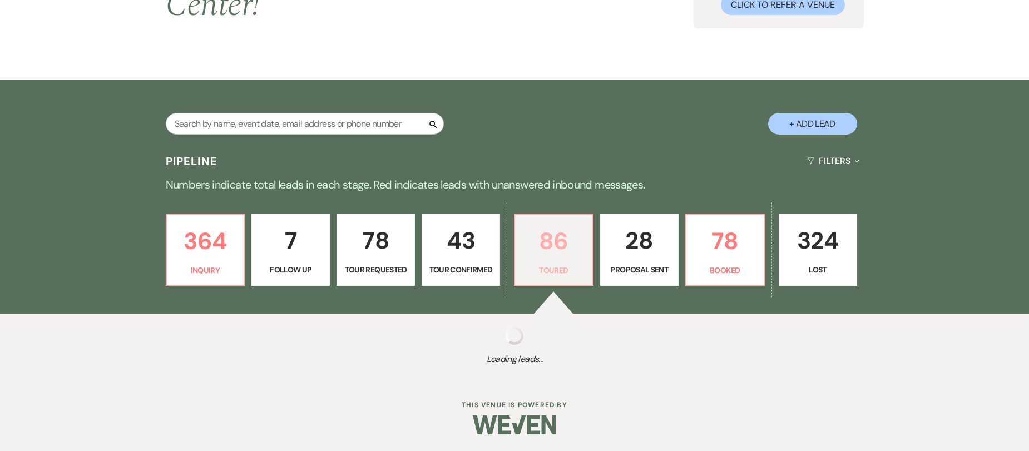
select select "5"
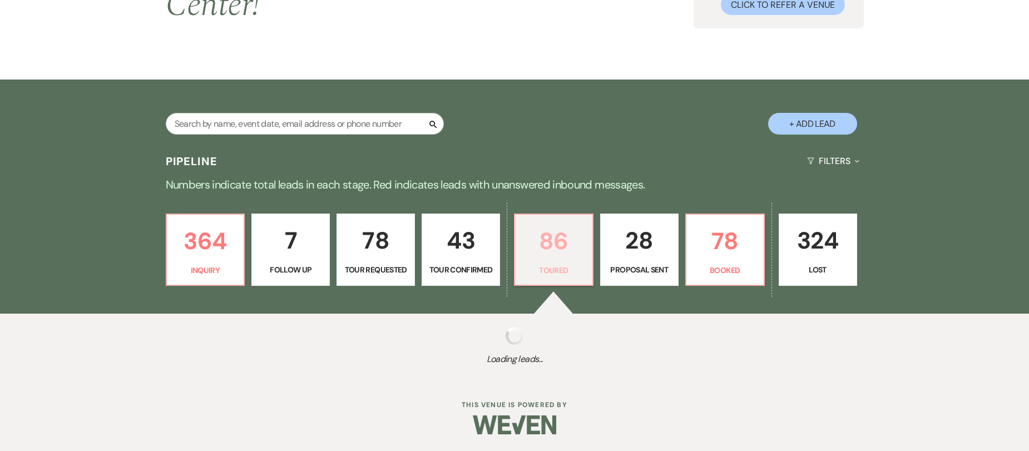
select select "5"
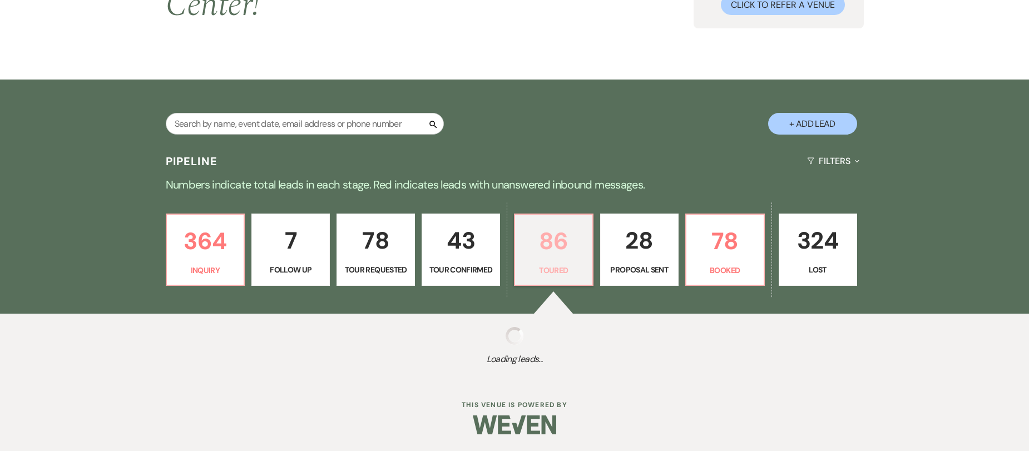
select select "5"
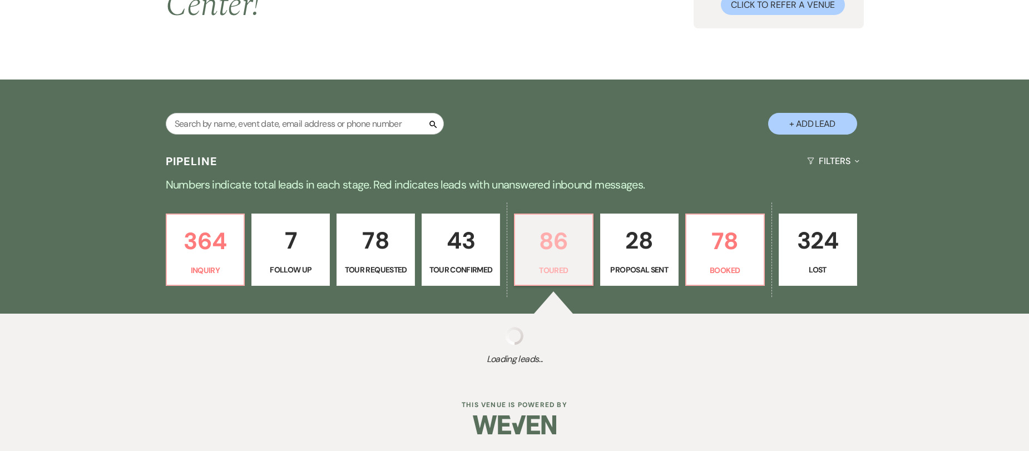
select select "5"
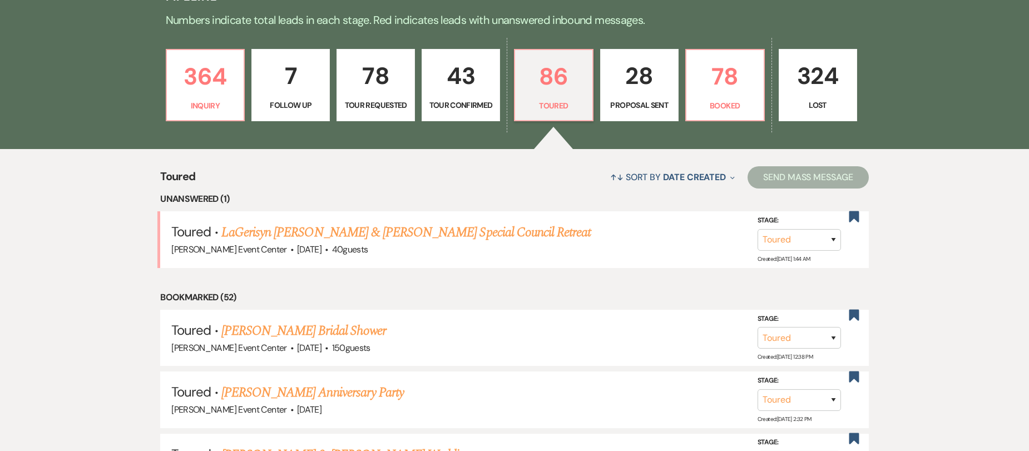
scroll to position [334, 0]
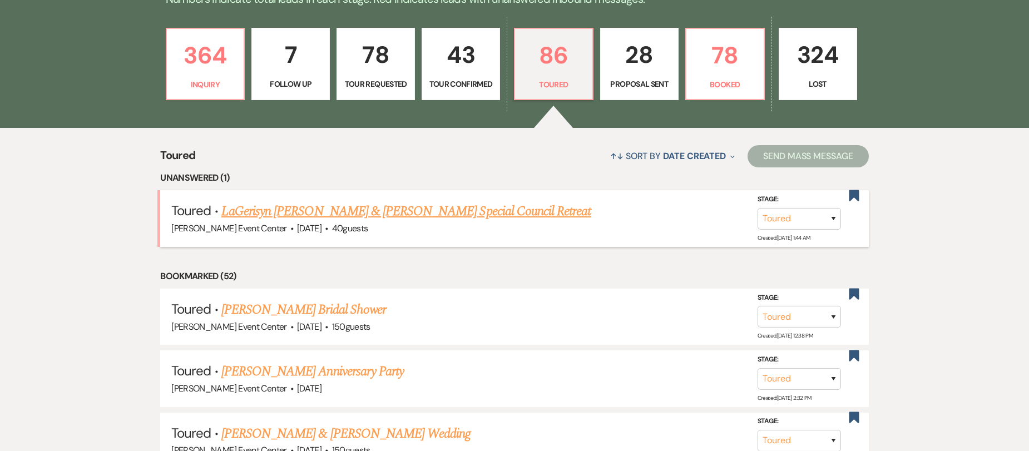
click at [389, 201] on link "LaGerisyn [PERSON_NAME] & [PERSON_NAME] Special Council Retreat" at bounding box center [406, 211] width 370 height 20
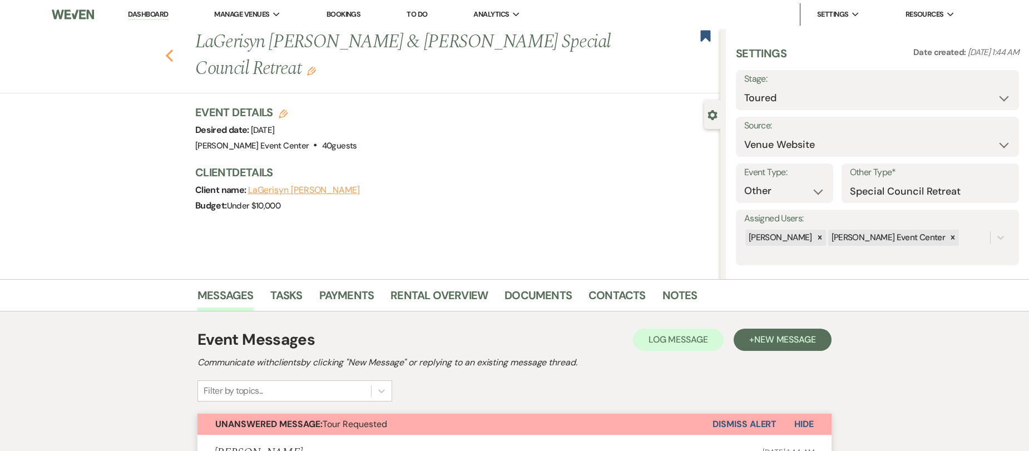
click at [171, 55] on use "button" at bounding box center [169, 56] width 7 height 12
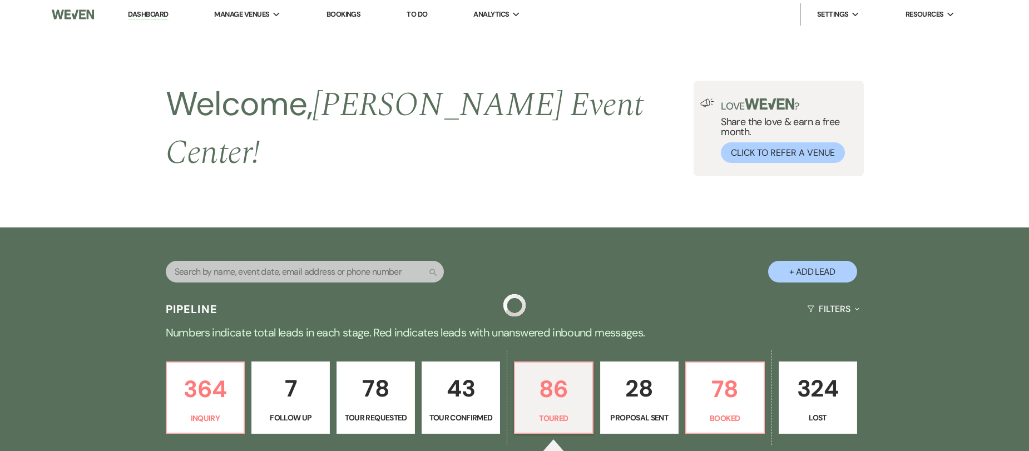
scroll to position [334, 0]
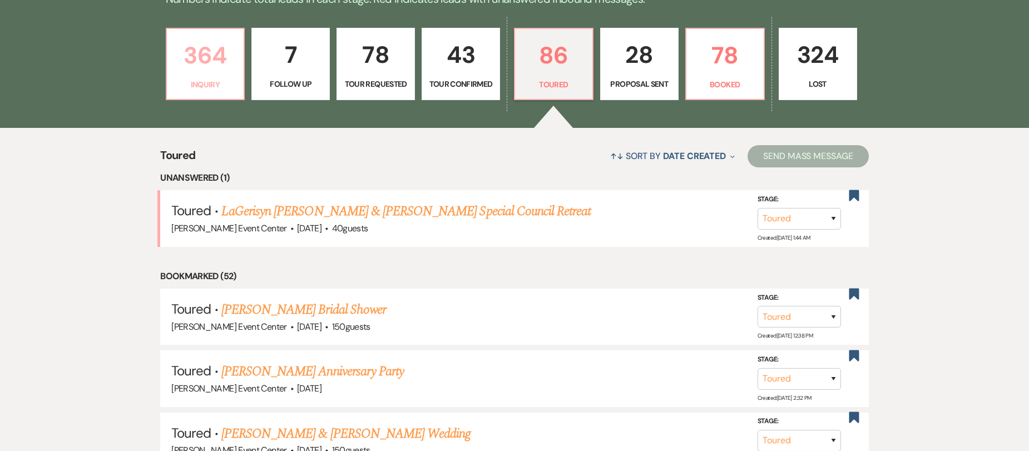
click at [217, 67] on link "364 Inquiry" at bounding box center [206, 64] width 80 height 72
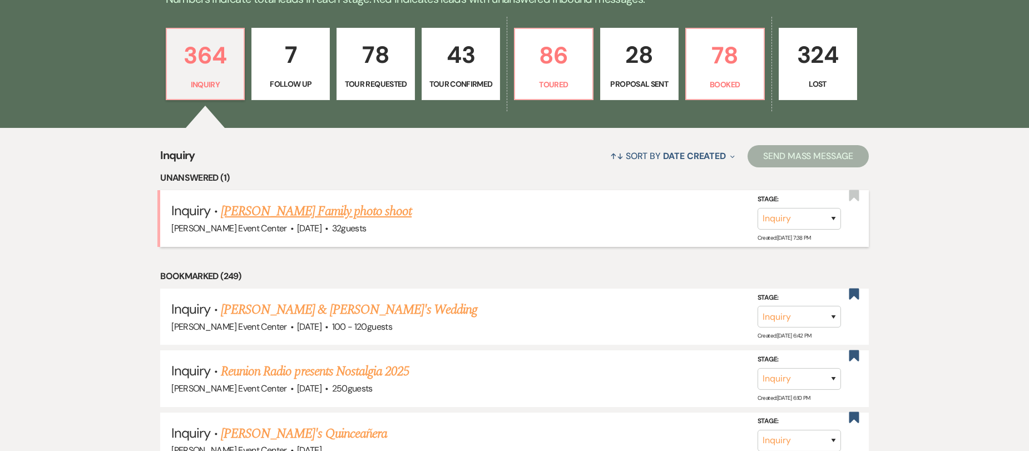
click at [241, 201] on link "[PERSON_NAME] Family photo shoot" at bounding box center [316, 211] width 191 height 20
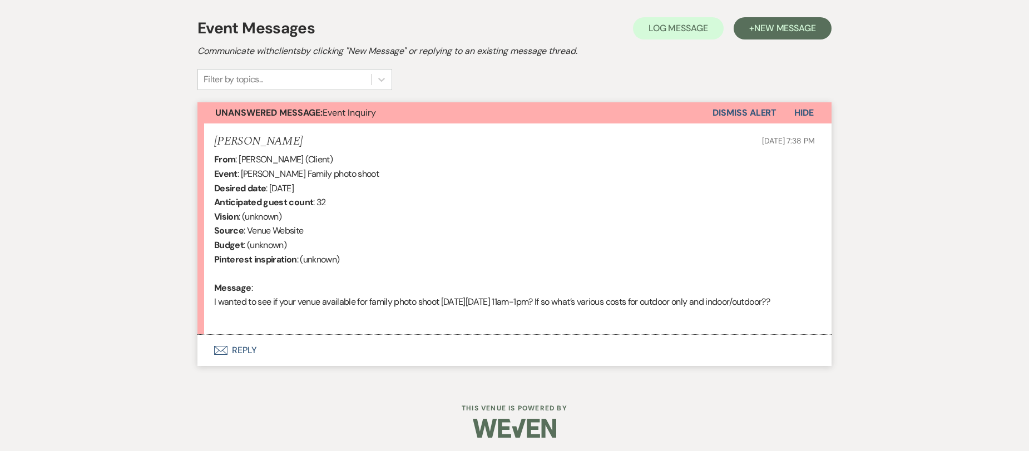
scroll to position [329, 0]
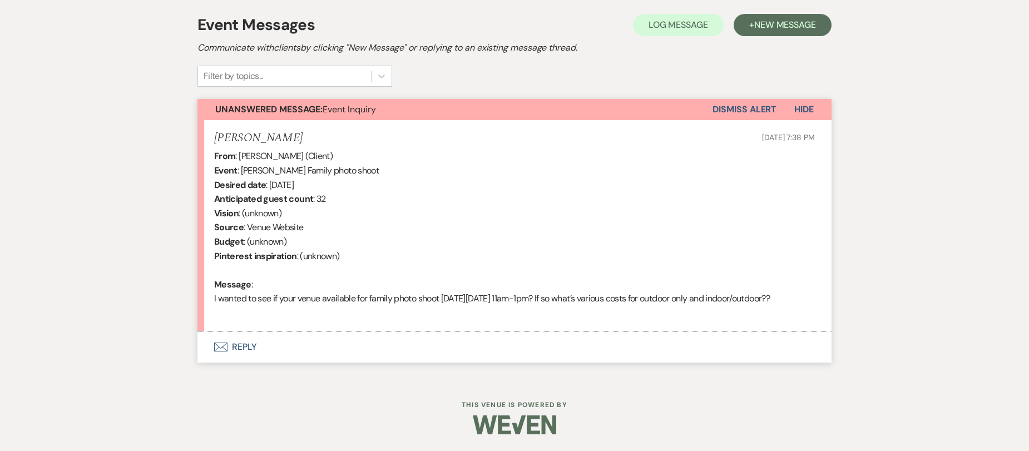
click at [240, 343] on button "Envelope Reply" at bounding box center [514, 346] width 634 height 31
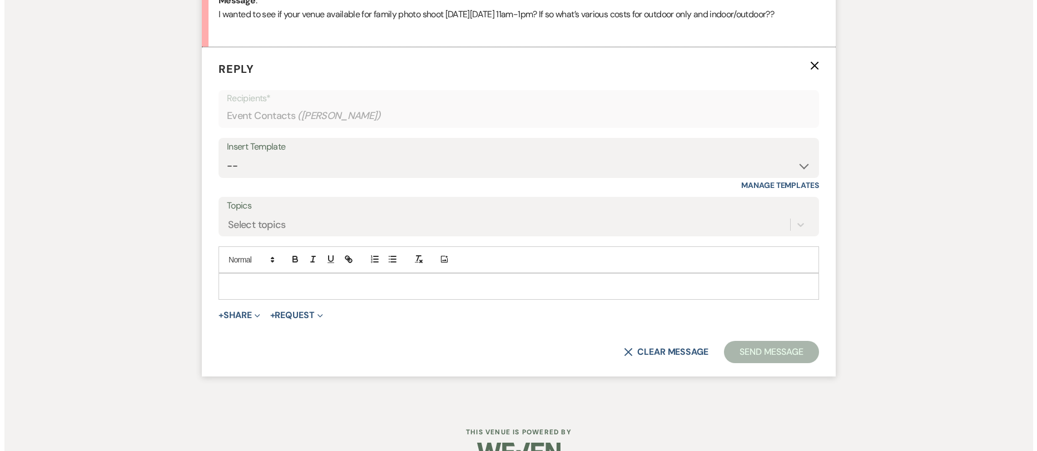
scroll to position [600, 0]
click at [229, 336] on form "Reply X Recipients* Event Contacts ( [PERSON_NAME] ) Insert Template -- Weven P…" at bounding box center [514, 210] width 634 height 329
click at [228, 319] on button "+ Share Expand" at bounding box center [235, 314] width 42 height 9
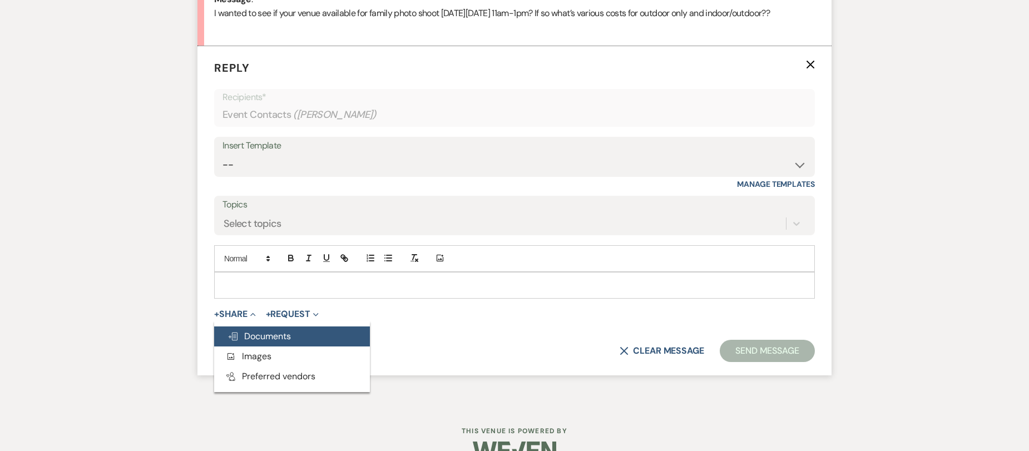
click at [242, 342] on span "Doc Upload Documents" at bounding box center [258, 336] width 63 height 12
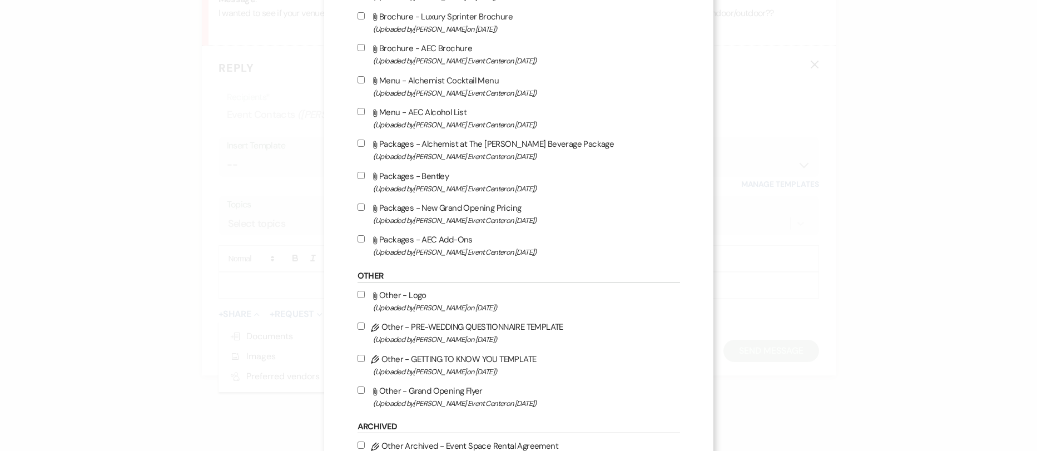
scroll to position [1891, 0]
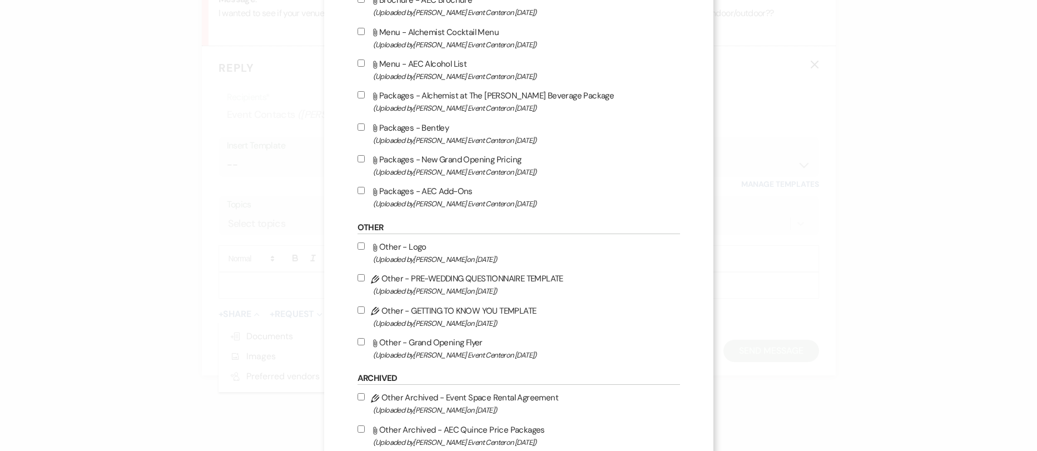
click at [358, 189] on input "Attach File Packages - AEC Add-Ons (Uploaded by [PERSON_NAME] Event Center on […" at bounding box center [361, 190] width 7 height 7
click at [864, 266] on div "X Attach Files Library Files Event Documents Upload File Certificates of Insura…" at bounding box center [518, 225] width 1037 height 451
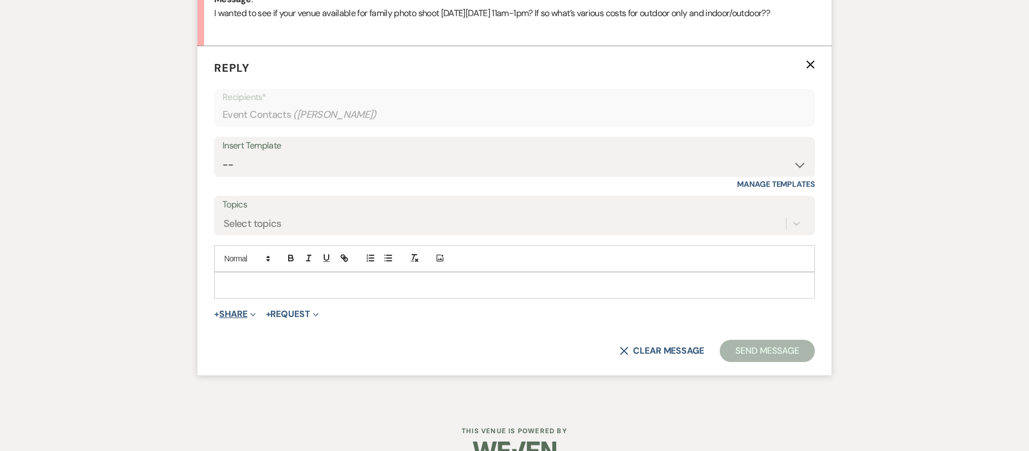
click at [242, 319] on button "+ Share Expand" at bounding box center [235, 314] width 42 height 9
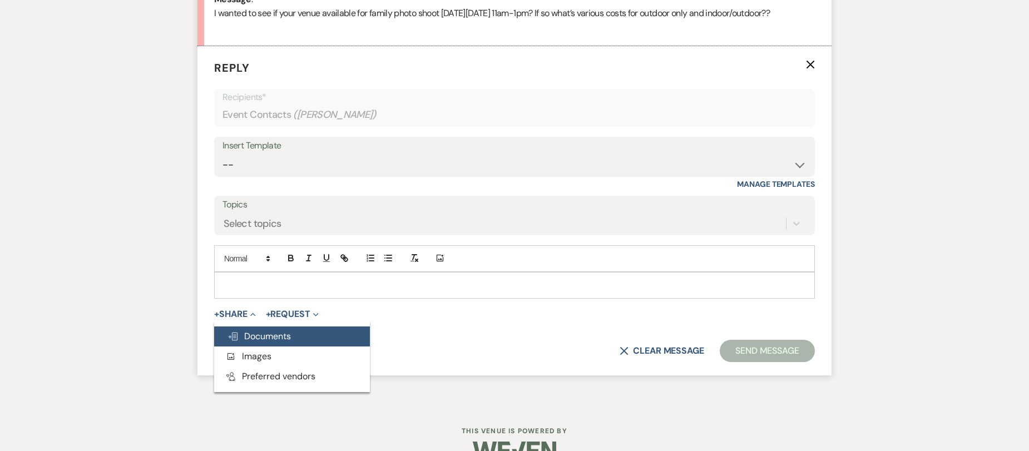
click at [288, 342] on span "Doc Upload Documents" at bounding box center [258, 336] width 63 height 12
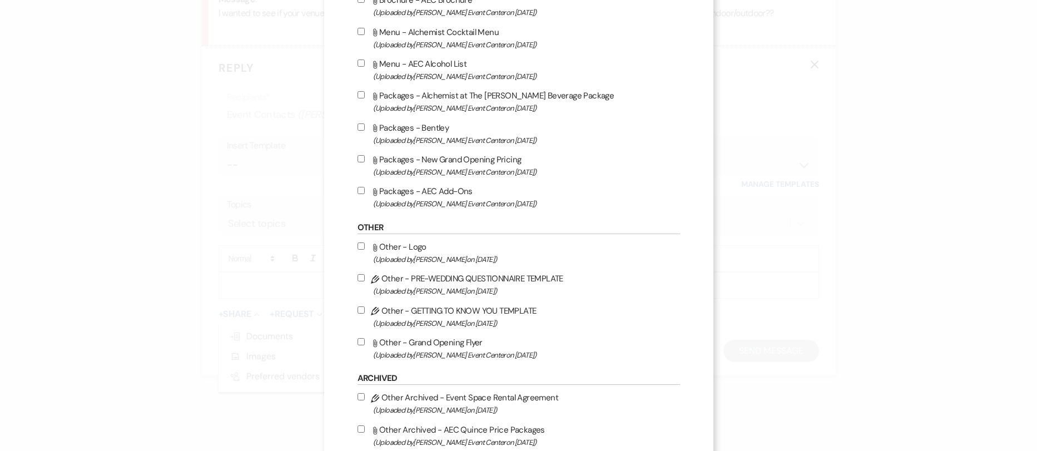
click at [358, 190] on input "Attach File Packages - AEC Add-Ons (Uploaded by [PERSON_NAME] Event Center on […" at bounding box center [361, 190] width 7 height 7
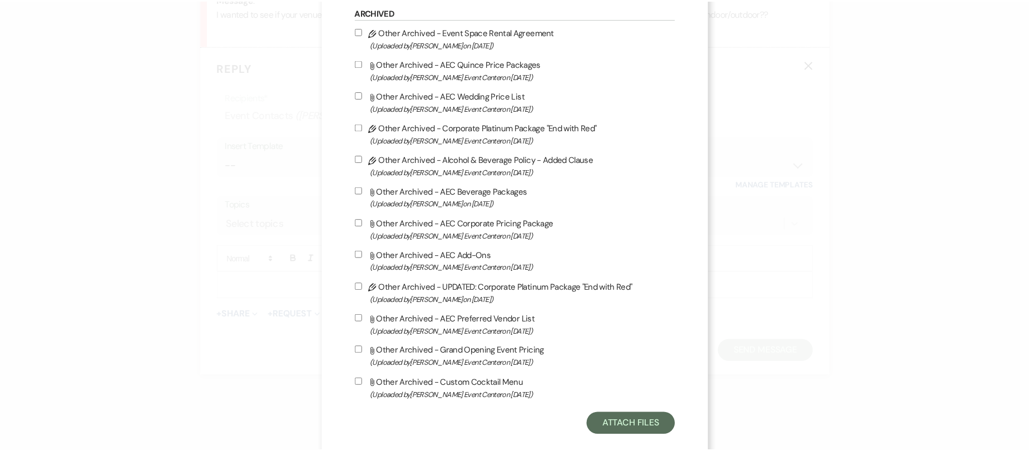
scroll to position [2275, 0]
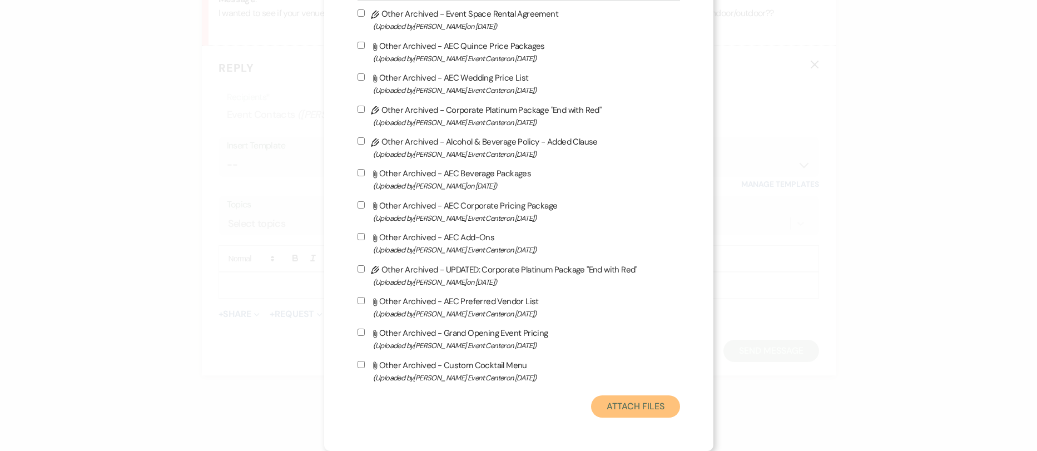
click at [635, 408] on button "Attach Files" at bounding box center [635, 406] width 88 height 22
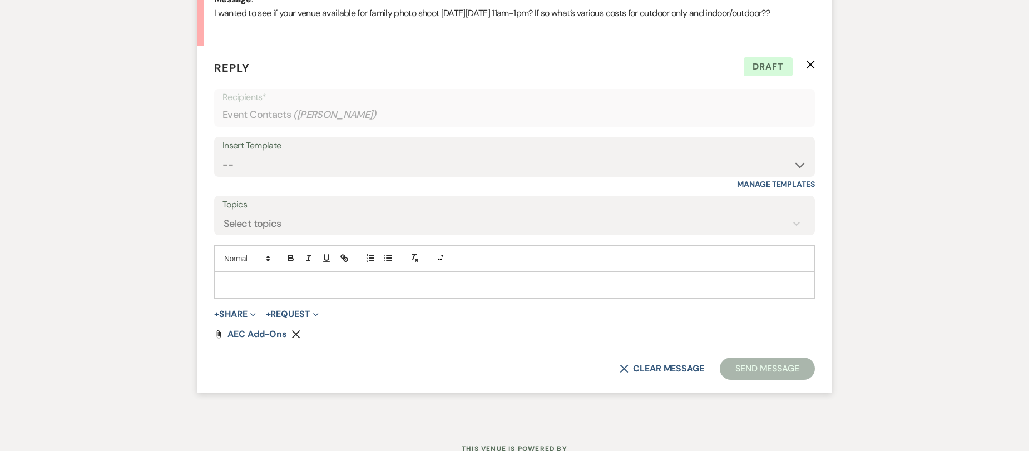
click at [348, 291] on div at bounding box center [515, 286] width 600 height 26
drag, startPoint x: 357, startPoint y: 301, endPoint x: 334, endPoint y: 298, distance: 23.0
click at [334, 291] on p "Currently we do have availability. Pictures are $299 for 2 hours" at bounding box center [514, 285] width 583 height 12
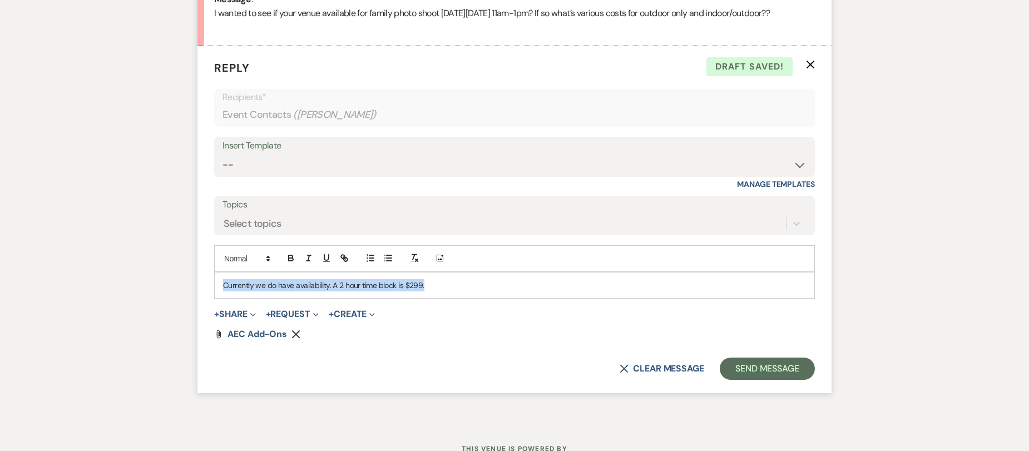
drag, startPoint x: 433, startPoint y: 296, endPoint x: 220, endPoint y: 311, distance: 214.1
click at [220, 298] on div "Currently we do have availability. A 2 hour time block is $299." at bounding box center [515, 286] width 600 height 26
copy p "Currently we do have availability. A 2 hour time block is $299."
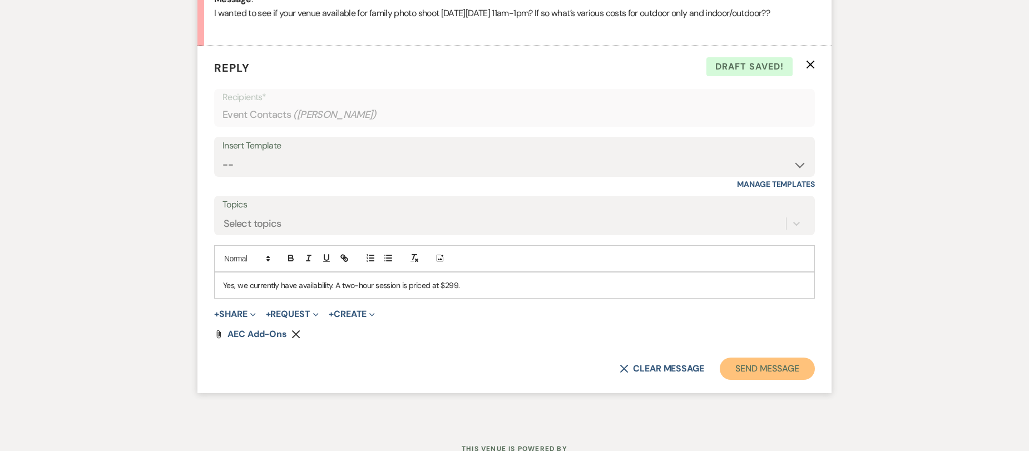
click at [735, 377] on button "Send Message" at bounding box center [767, 369] width 95 height 22
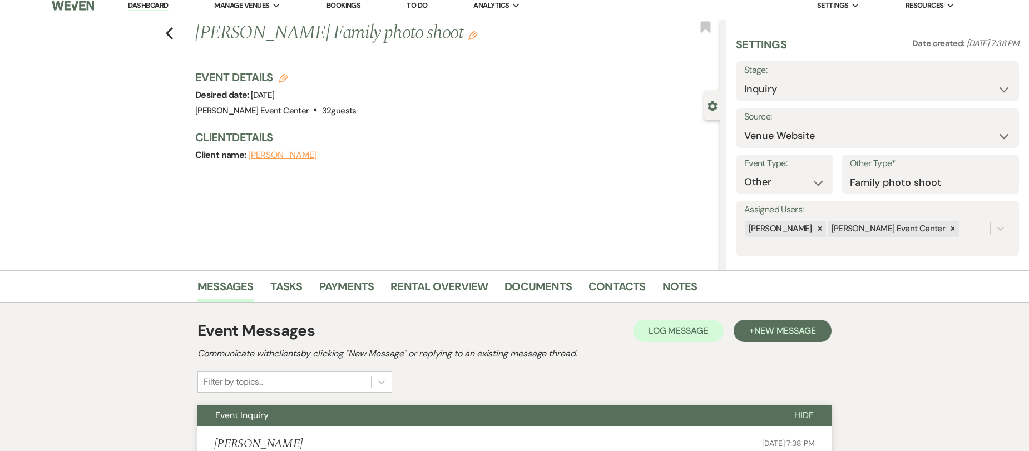
scroll to position [0, 0]
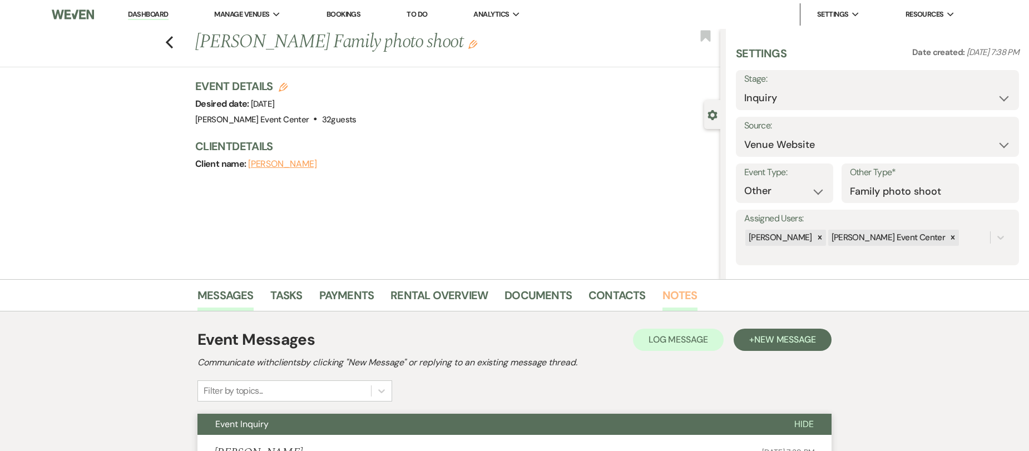
click at [670, 299] on link "Notes" at bounding box center [679, 298] width 35 height 24
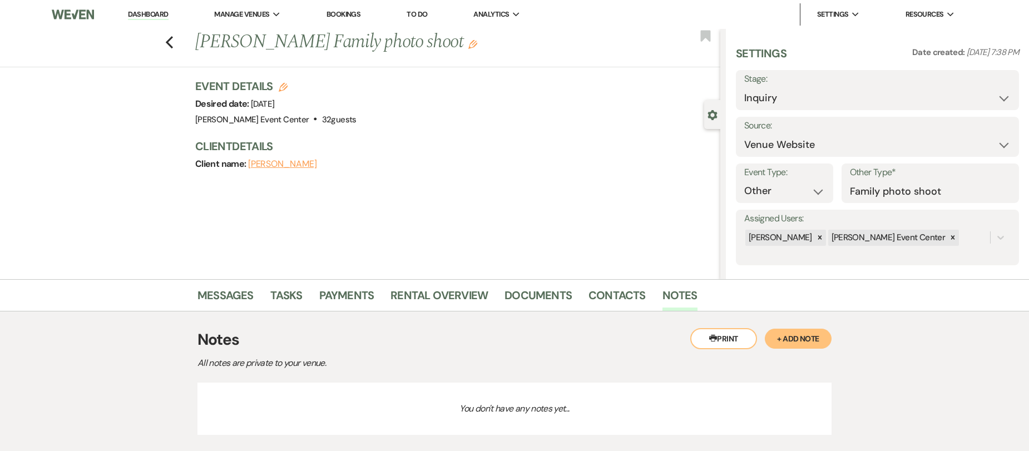
click at [793, 339] on button "+ Add Note" at bounding box center [798, 339] width 67 height 20
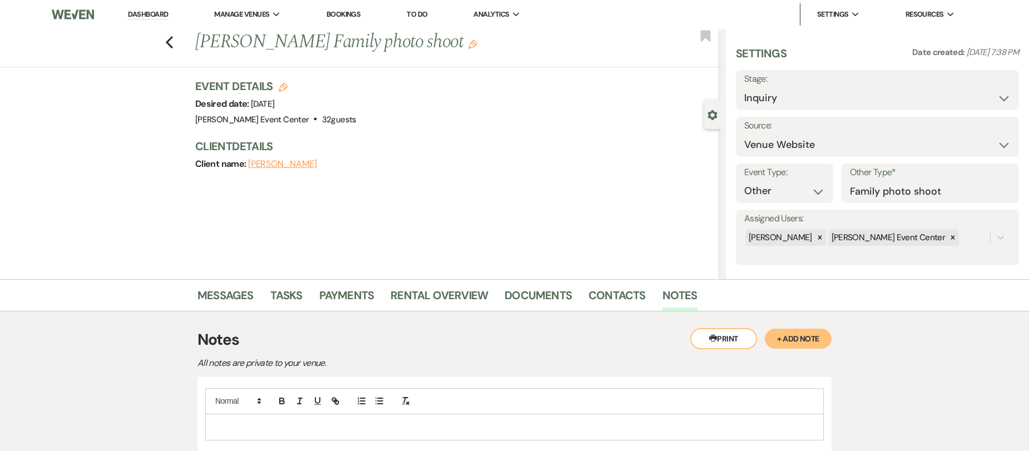
drag, startPoint x: 261, startPoint y: 425, endPoint x: 258, endPoint y: 420, distance: 6.0
click at [261, 425] on p at bounding box center [514, 427] width 601 height 12
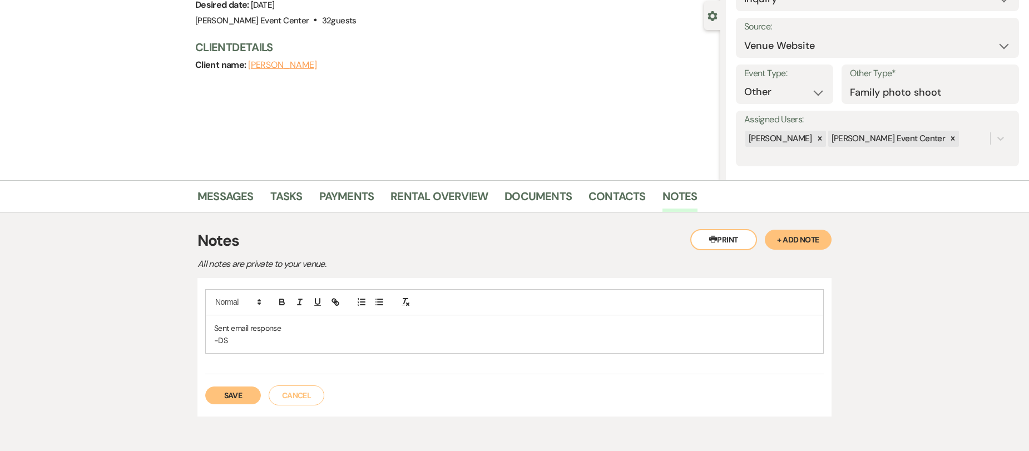
scroll to position [153, 0]
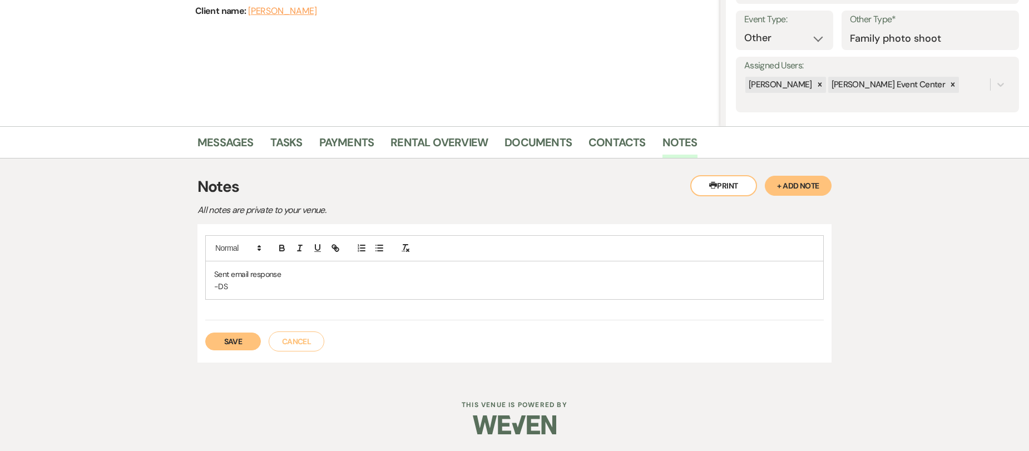
click at [236, 333] on button "Save" at bounding box center [233, 342] width 56 height 18
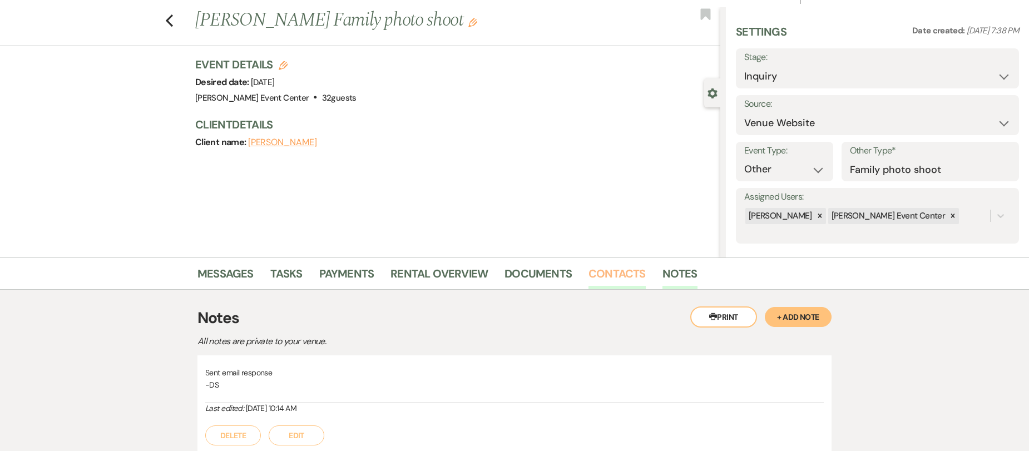
scroll to position [0, 0]
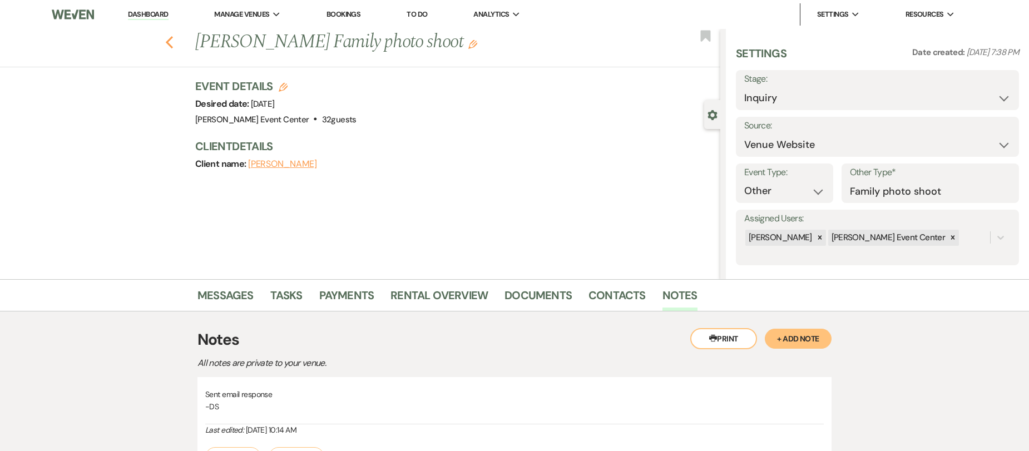
click at [174, 43] on icon "Previous" at bounding box center [169, 42] width 8 height 13
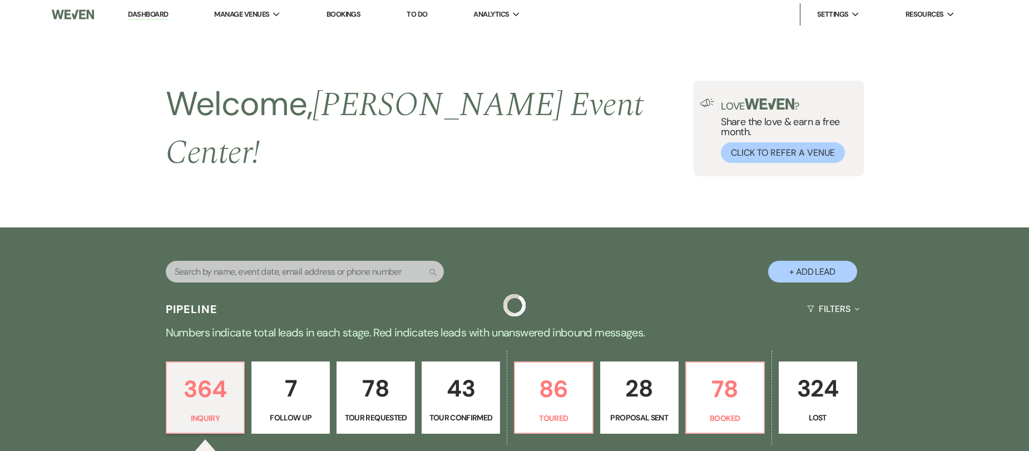
scroll to position [334, 0]
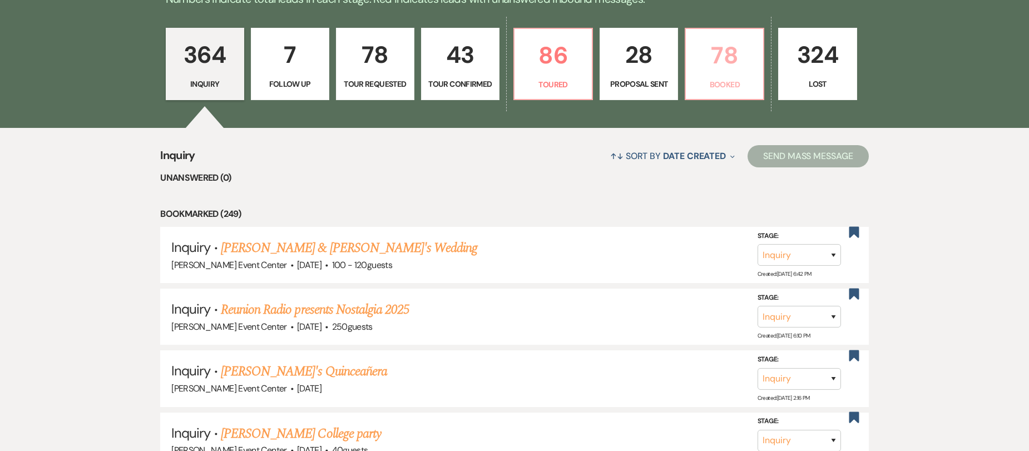
drag, startPoint x: 707, startPoint y: 56, endPoint x: 703, endPoint y: 62, distance: 6.8
click at [707, 58] on p "78" at bounding box center [724, 55] width 64 height 37
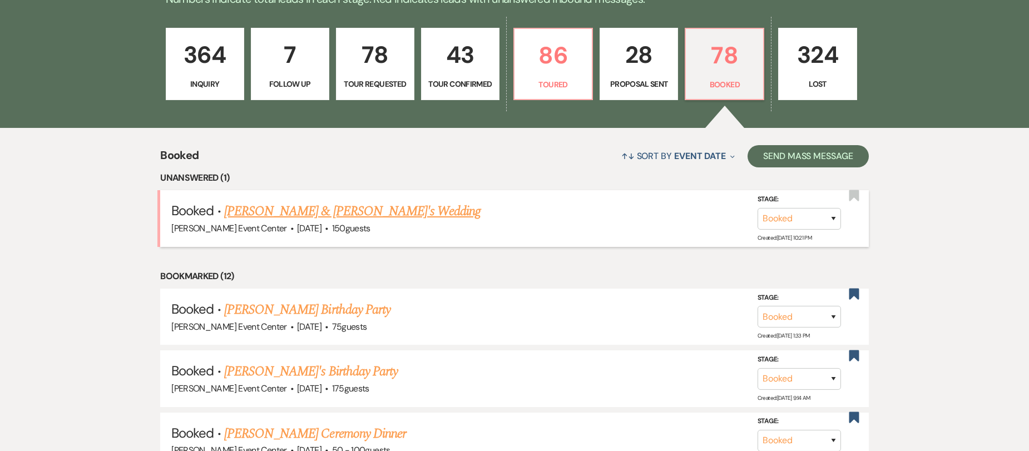
click at [316, 204] on link "[PERSON_NAME] & [PERSON_NAME]'s Wedding" at bounding box center [352, 211] width 257 height 20
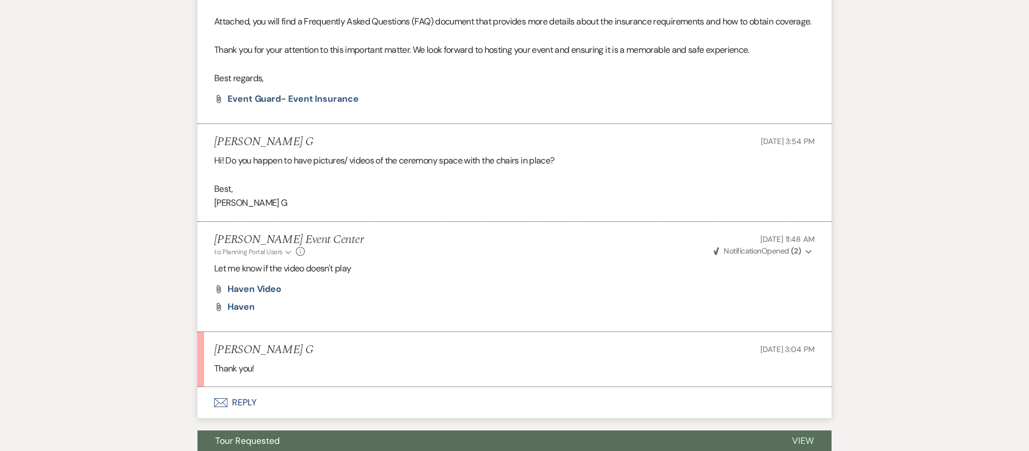
scroll to position [1124, 0]
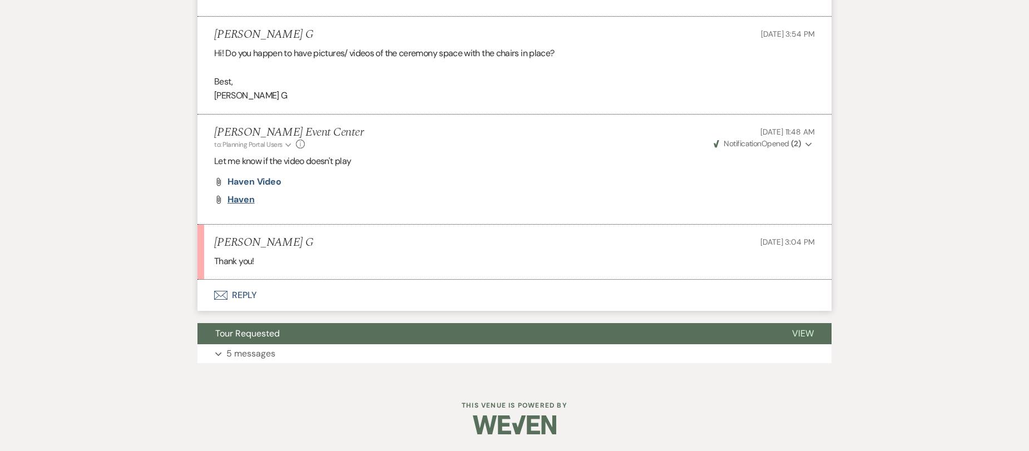
click at [242, 198] on span "Haven" at bounding box center [240, 200] width 27 height 12
click at [250, 178] on span "Haven Video" at bounding box center [254, 182] width 54 height 12
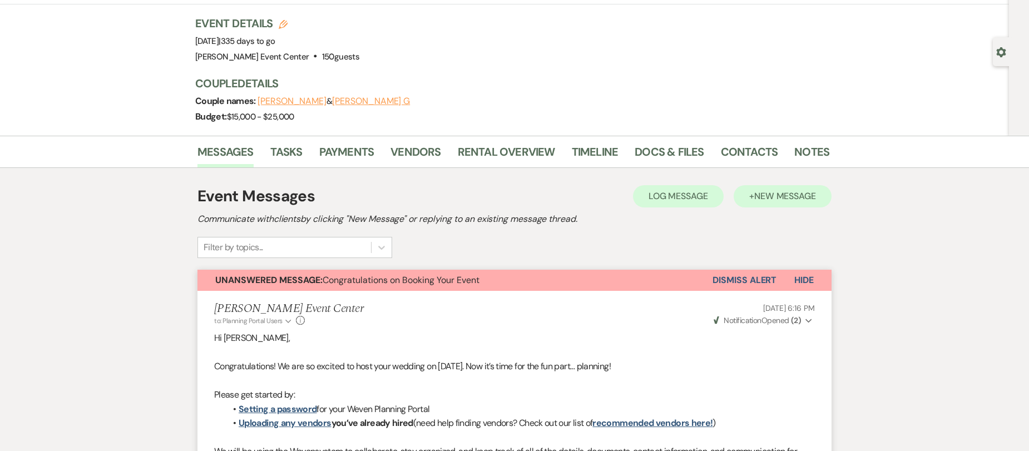
scroll to position [0, 0]
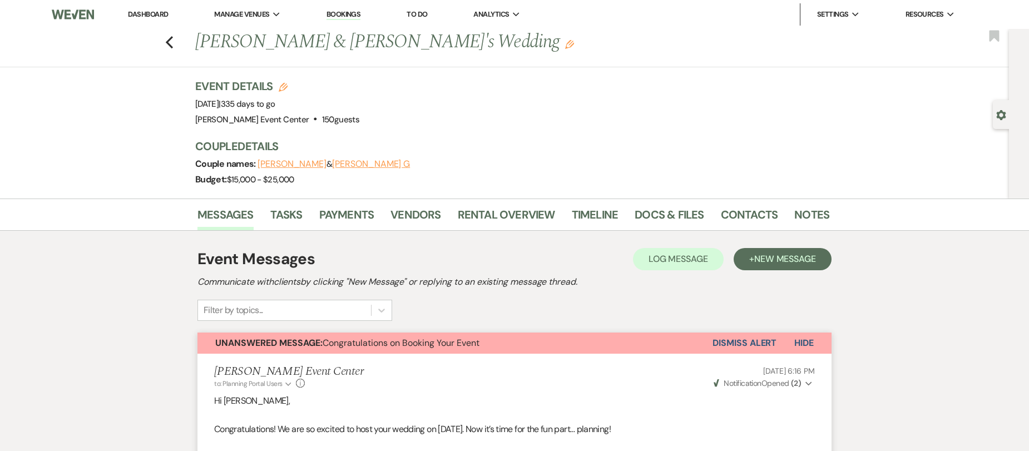
click at [754, 344] on button "Dismiss Alert" at bounding box center [744, 343] width 64 height 21
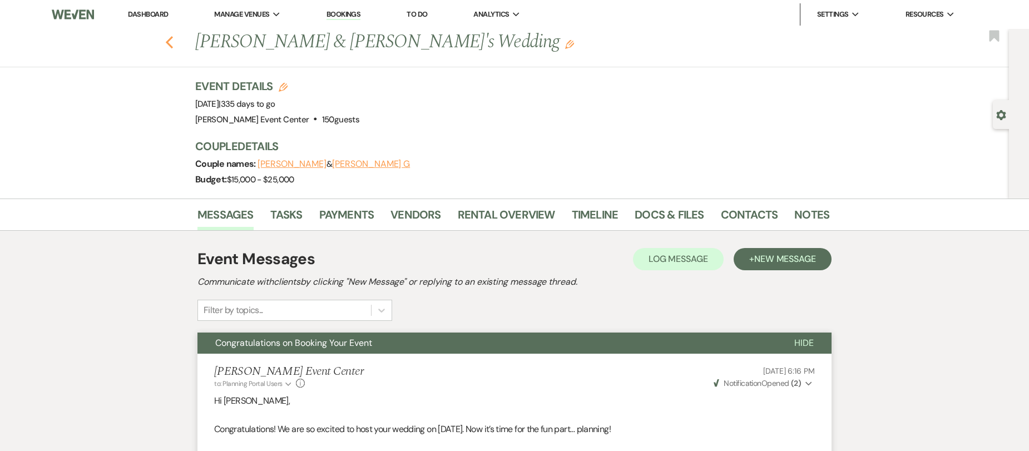
click at [173, 45] on use "button" at bounding box center [169, 42] width 7 height 12
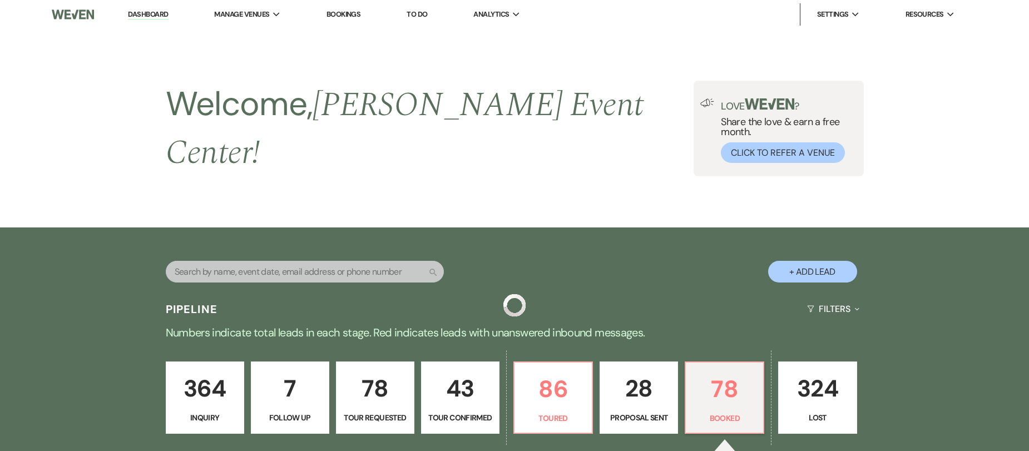
scroll to position [334, 0]
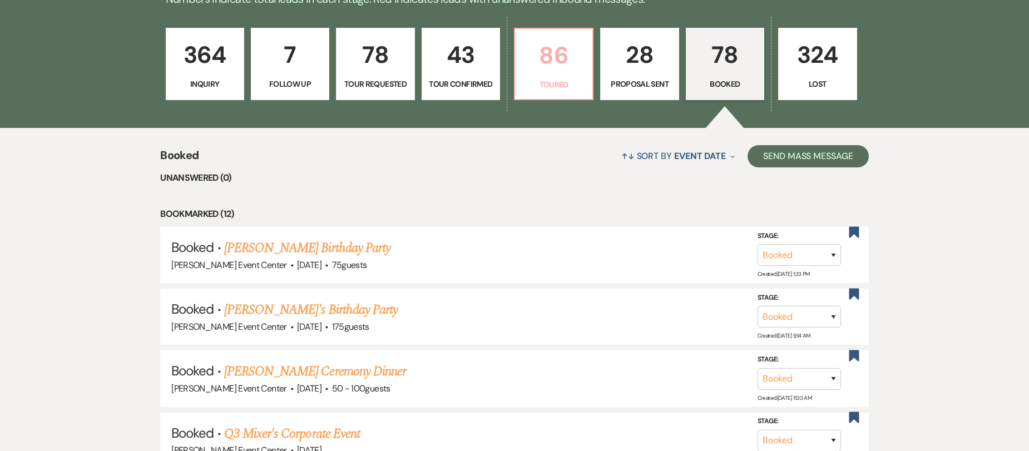
click at [557, 78] on p "Toured" at bounding box center [554, 84] width 64 height 12
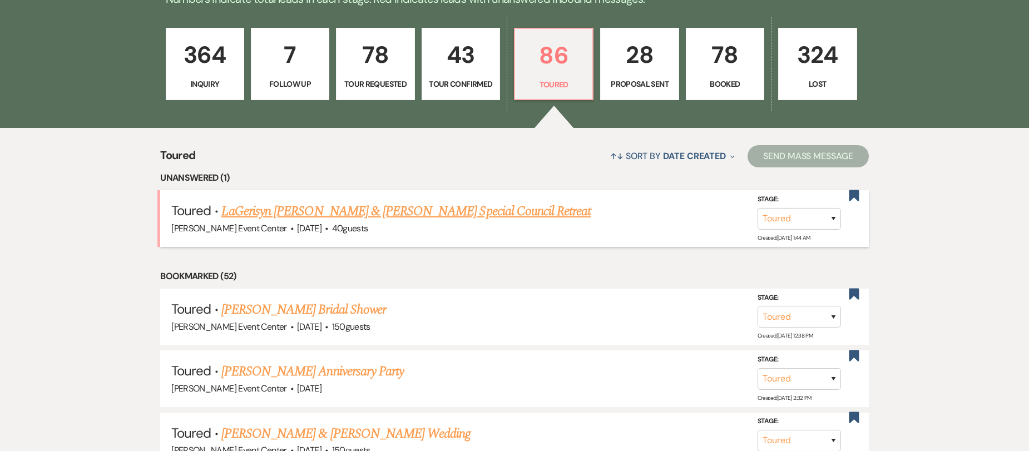
click at [440, 201] on link "LaGerisyn [PERSON_NAME] & [PERSON_NAME] Special Council Retreat" at bounding box center [406, 211] width 370 height 20
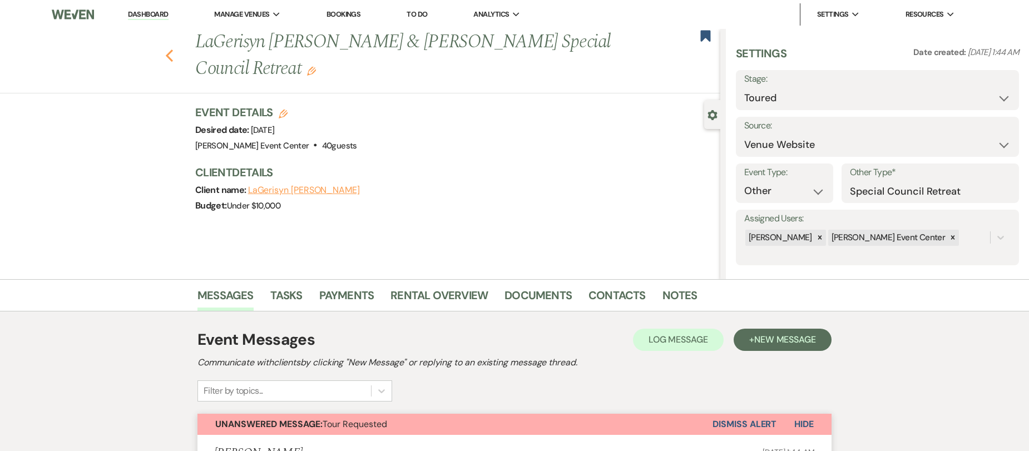
click at [169, 60] on icon "Previous" at bounding box center [169, 55] width 8 height 13
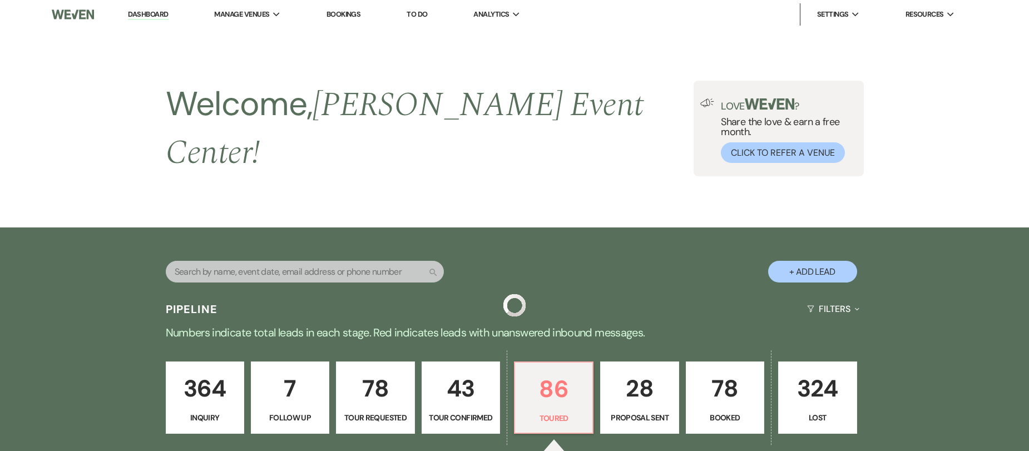
scroll to position [334, 0]
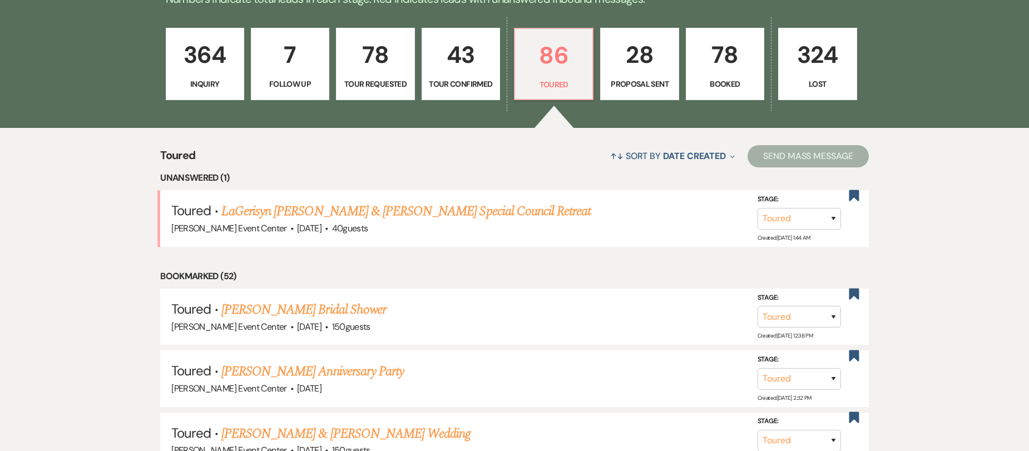
click at [216, 61] on p "364" at bounding box center [205, 54] width 64 height 37
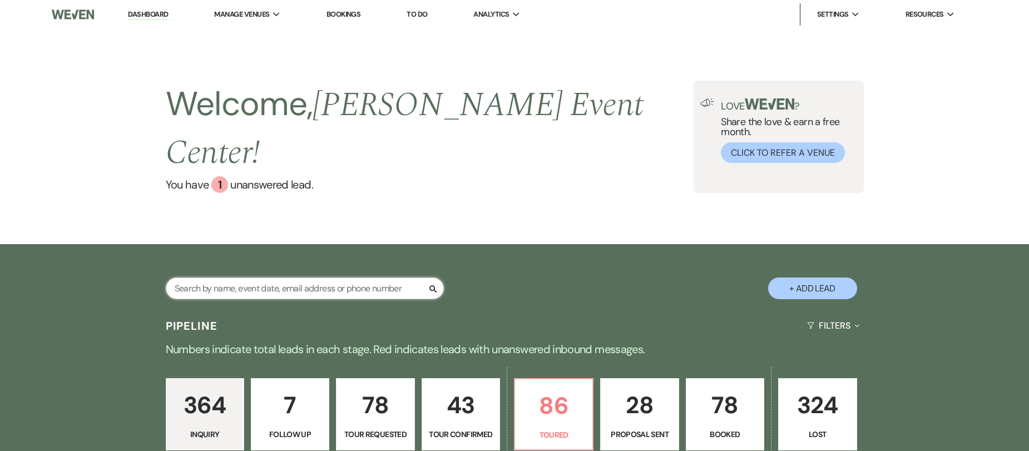
click at [302, 278] on input "text" at bounding box center [305, 289] width 278 height 22
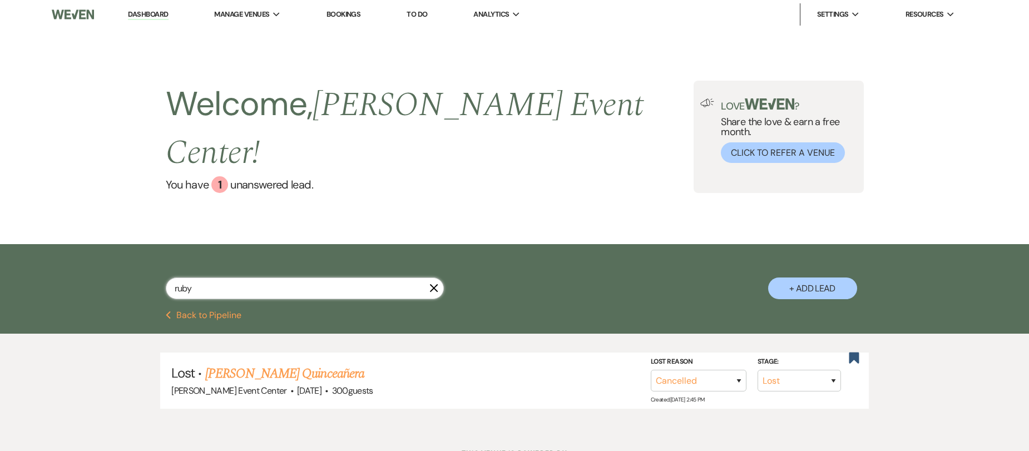
drag, startPoint x: 313, startPoint y: 267, endPoint x: 63, endPoint y: 244, distance: 250.8
click at [63, 244] on div "ruby X + Add Lead" at bounding box center [514, 277] width 1029 height 67
click at [306, 278] on input "text" at bounding box center [305, 289] width 278 height 22
click at [313, 278] on input "text" at bounding box center [305, 289] width 278 height 22
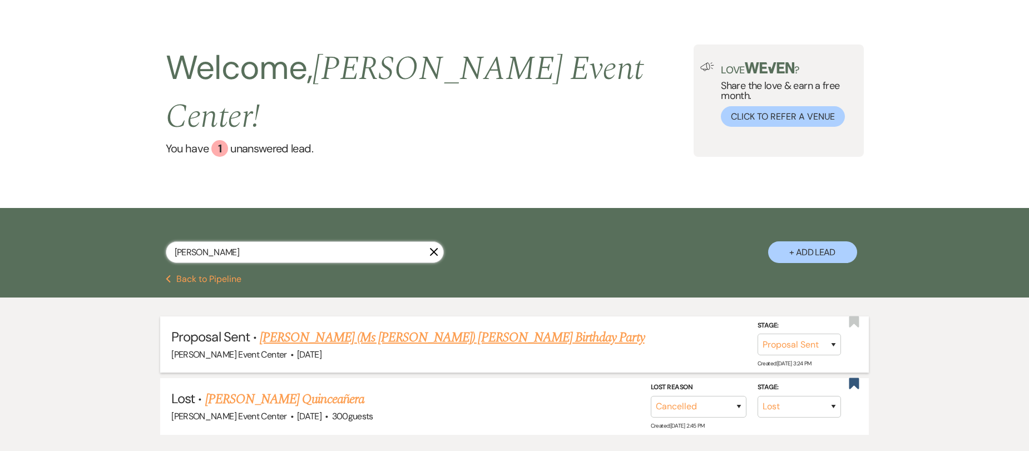
scroll to position [56, 0]
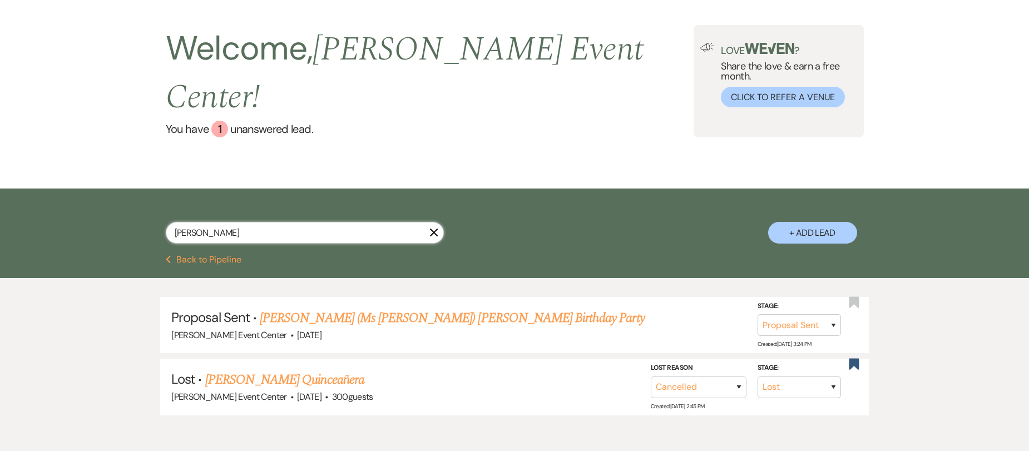
drag, startPoint x: 234, startPoint y: 209, endPoint x: 152, endPoint y: 203, distance: 81.9
click at [152, 203] on div "[PERSON_NAME] X + Add Lead" at bounding box center [514, 223] width 801 height 58
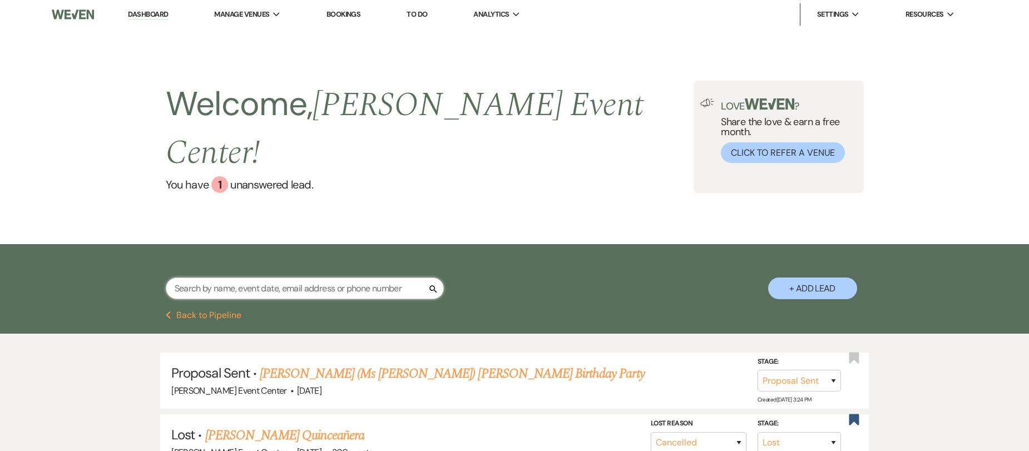
click at [205, 278] on input "text" at bounding box center [305, 289] width 278 height 22
paste input "[PERSON_NAME]"
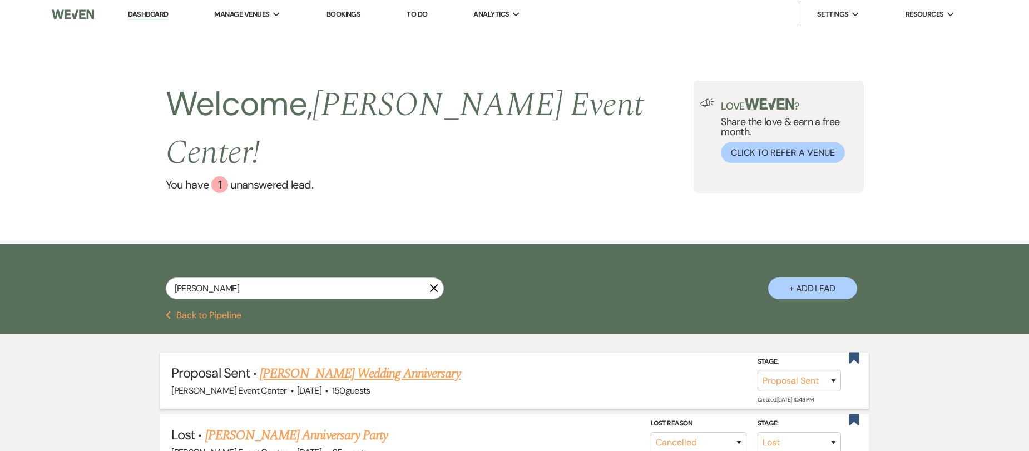
click at [316, 364] on link "[PERSON_NAME] Wedding Anniversary" at bounding box center [360, 374] width 201 height 20
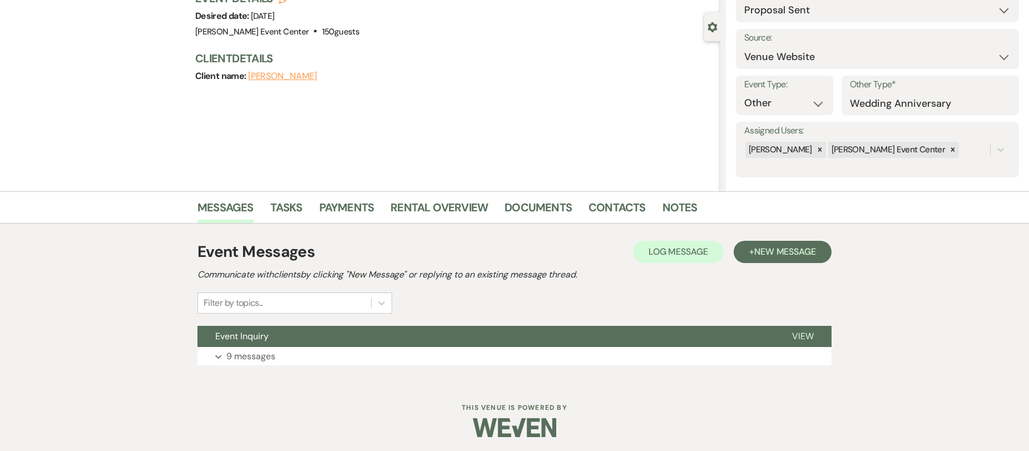
scroll to position [91, 0]
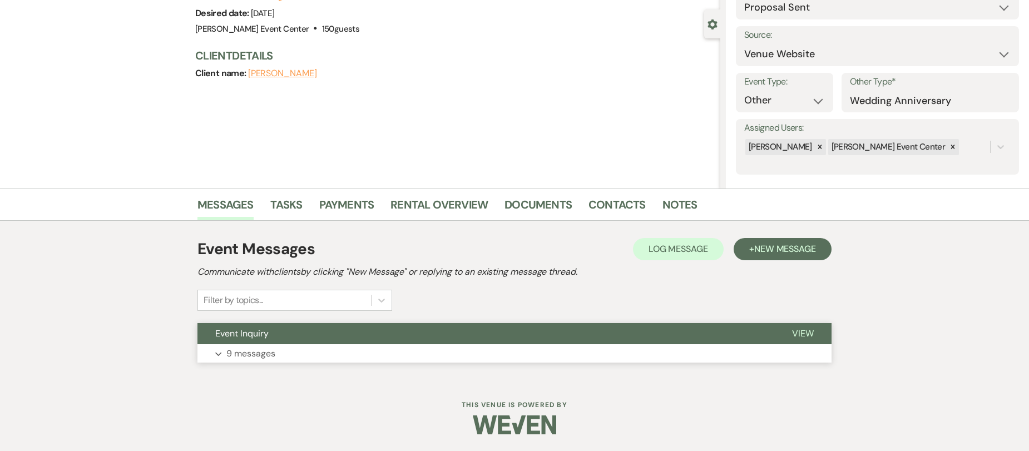
click at [314, 349] on button "Expand 9 messages" at bounding box center [514, 353] width 634 height 19
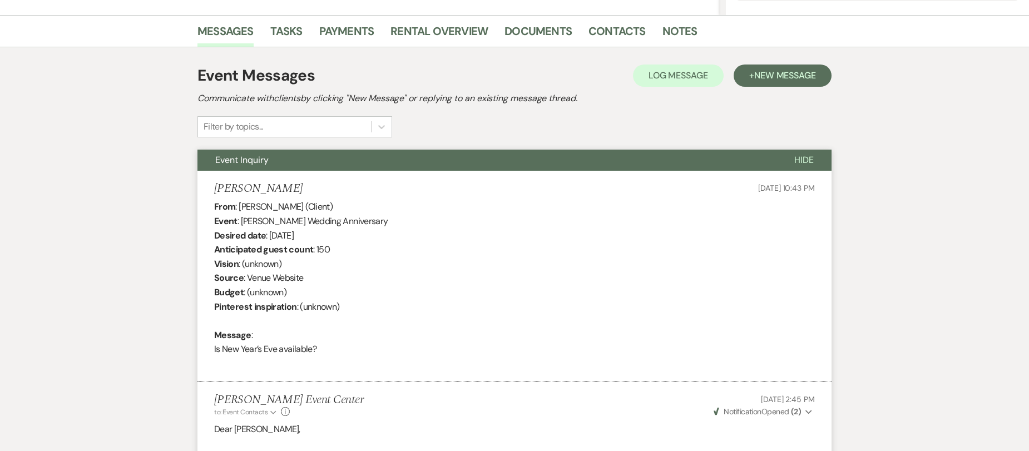
scroll to position [108, 0]
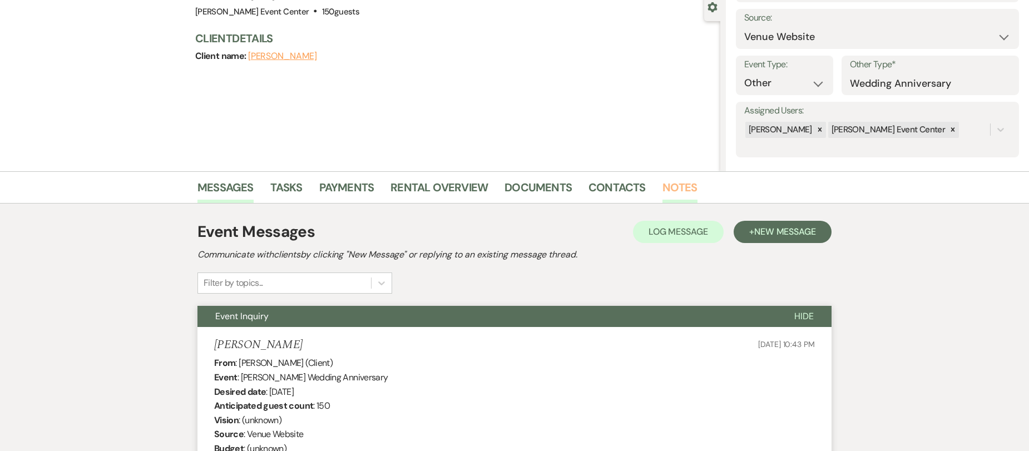
click at [687, 183] on link "Notes" at bounding box center [679, 191] width 35 height 24
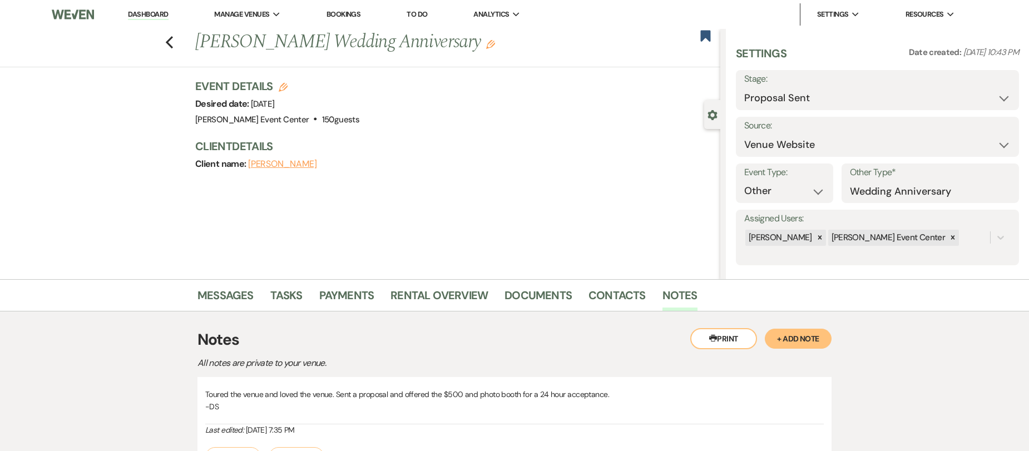
click at [265, 301] on li "Messages" at bounding box center [233, 297] width 73 height 27
click at [580, 294] on li "Documents" at bounding box center [546, 297] width 84 height 27
click at [603, 291] on link "Contacts" at bounding box center [616, 298] width 57 height 24
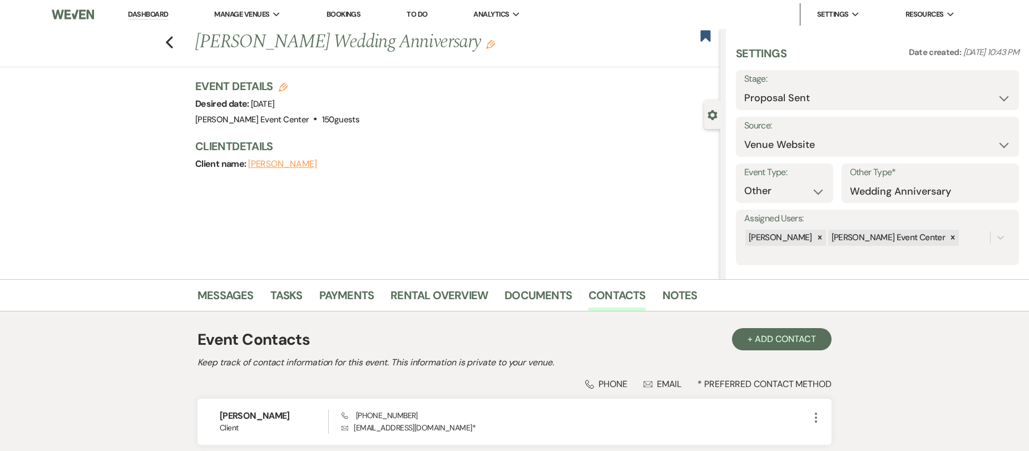
click at [695, 296] on li "Notes" at bounding box center [688, 297] width 52 height 27
click at [682, 297] on link "Notes" at bounding box center [679, 298] width 35 height 24
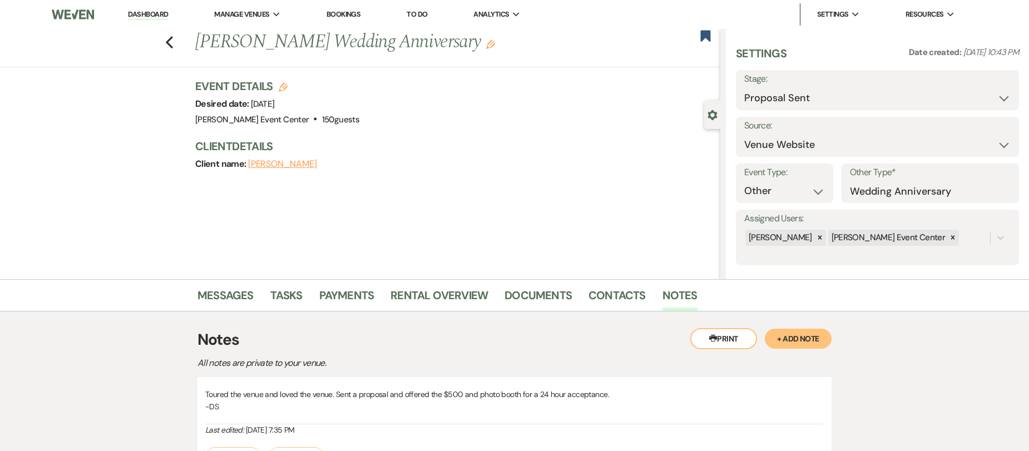
drag, startPoint x: 816, startPoint y: 339, endPoint x: 810, endPoint y: 340, distance: 6.8
click at [816, 339] on button "+ Add Note" at bounding box center [798, 339] width 67 height 20
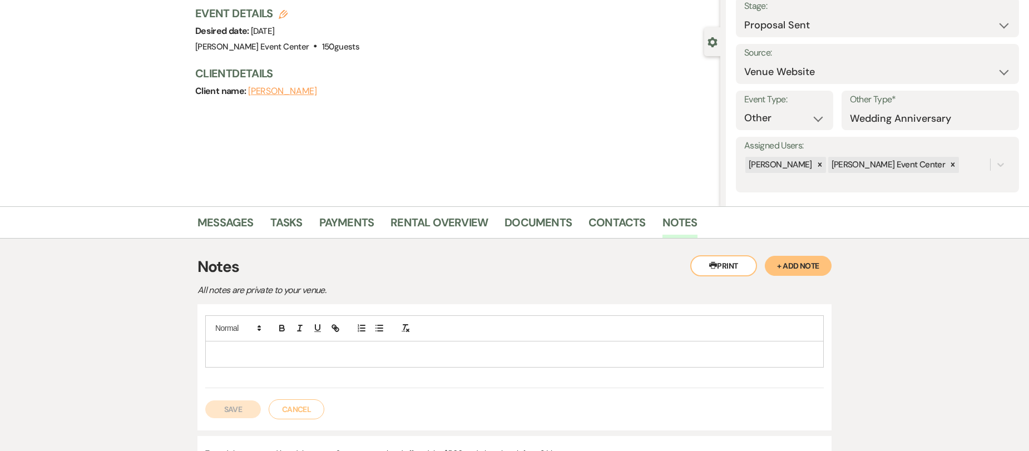
scroll to position [167, 0]
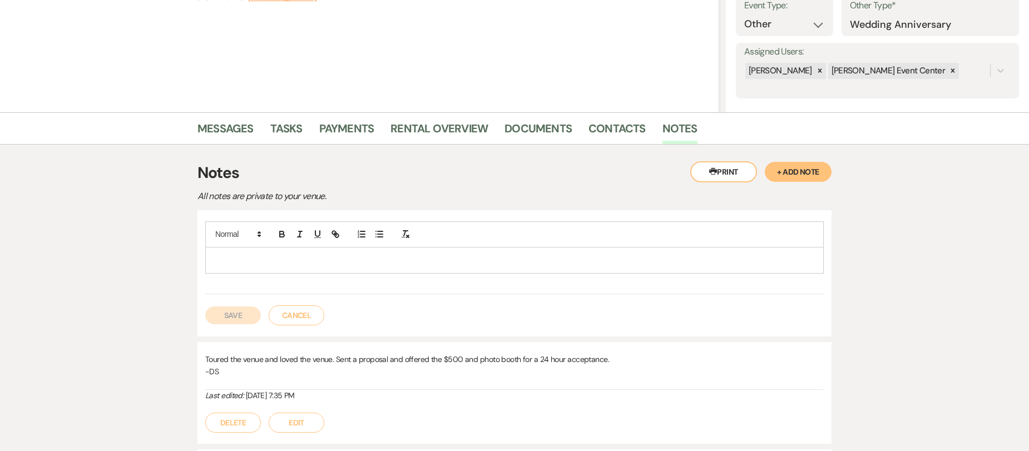
click at [305, 264] on p at bounding box center [514, 260] width 601 height 12
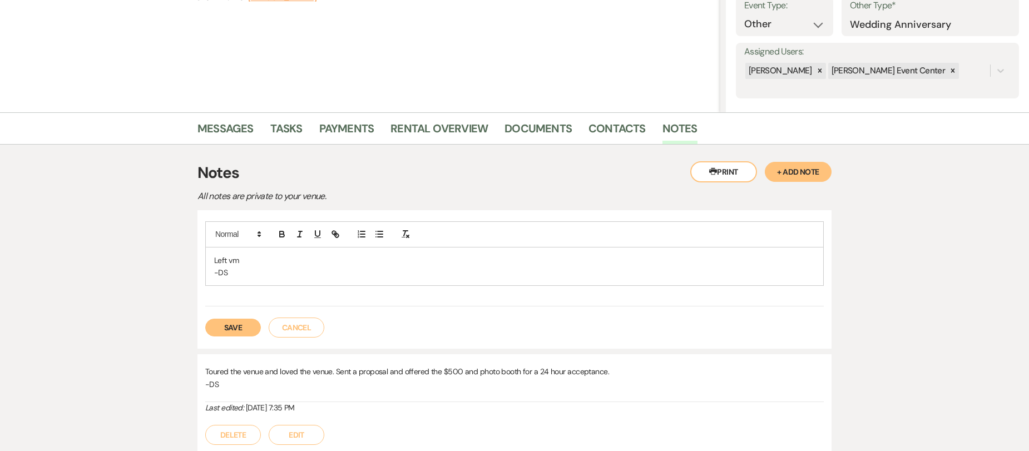
click at [241, 324] on button "Save" at bounding box center [233, 328] width 56 height 18
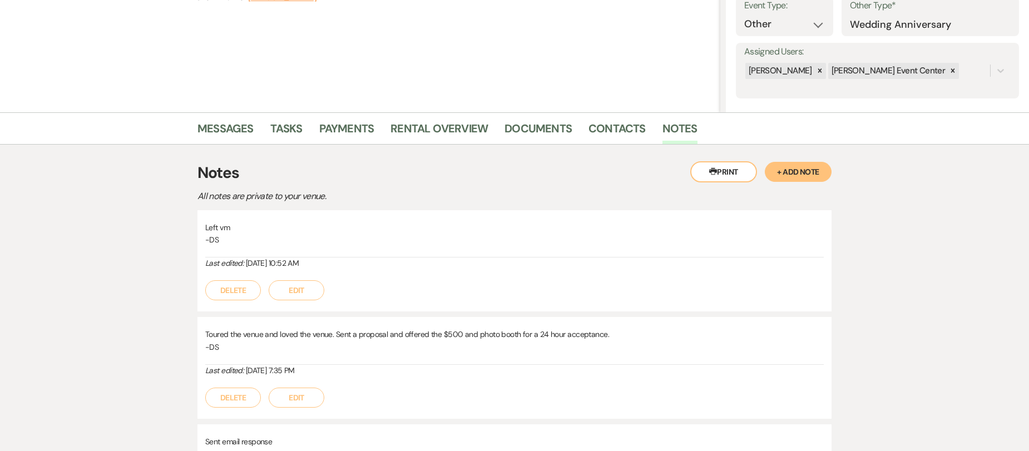
scroll to position [0, 0]
